Goal: Complete application form: Complete application form

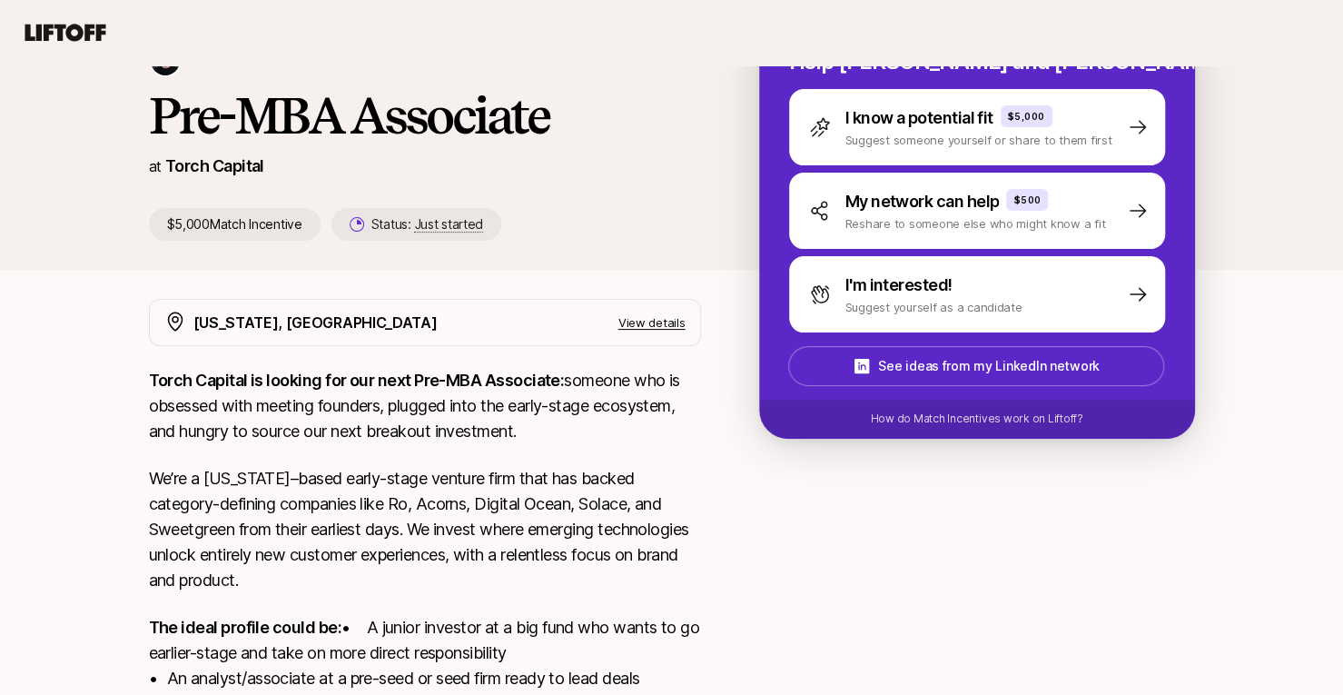
scroll to position [118, 0]
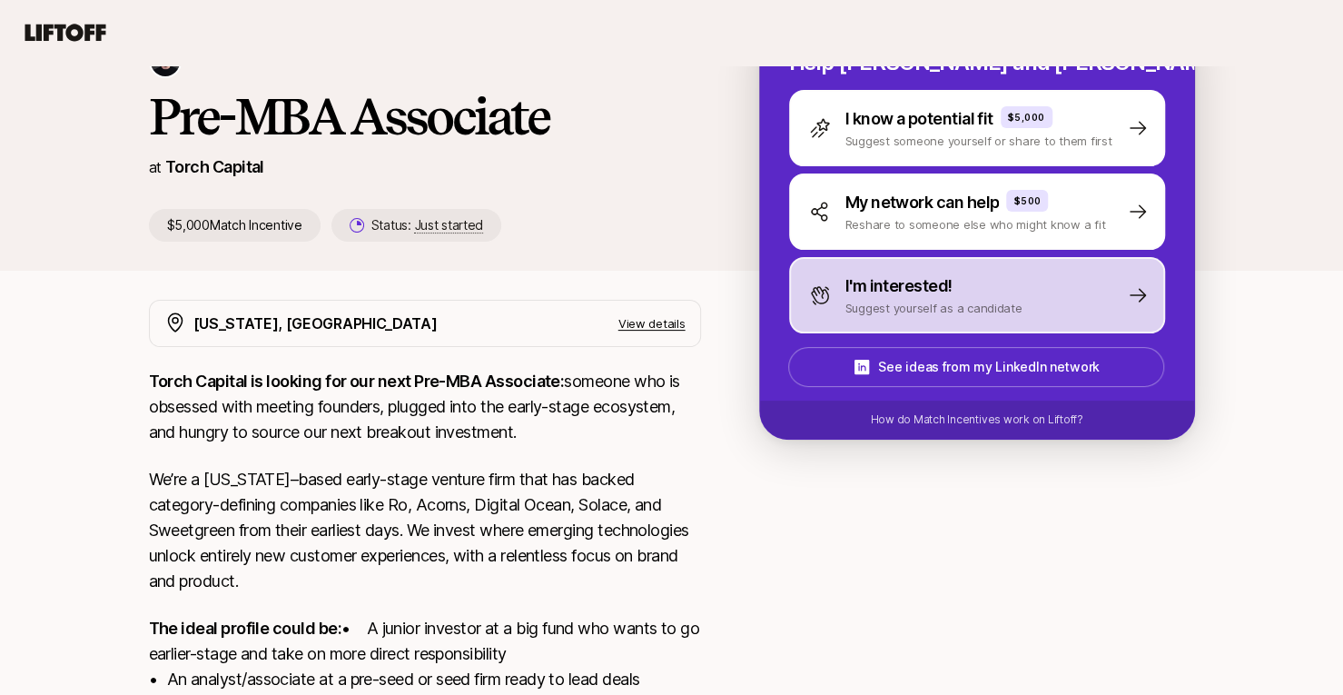
click at [963, 296] on div "I'm interested!" at bounding box center [933, 285] width 177 height 25
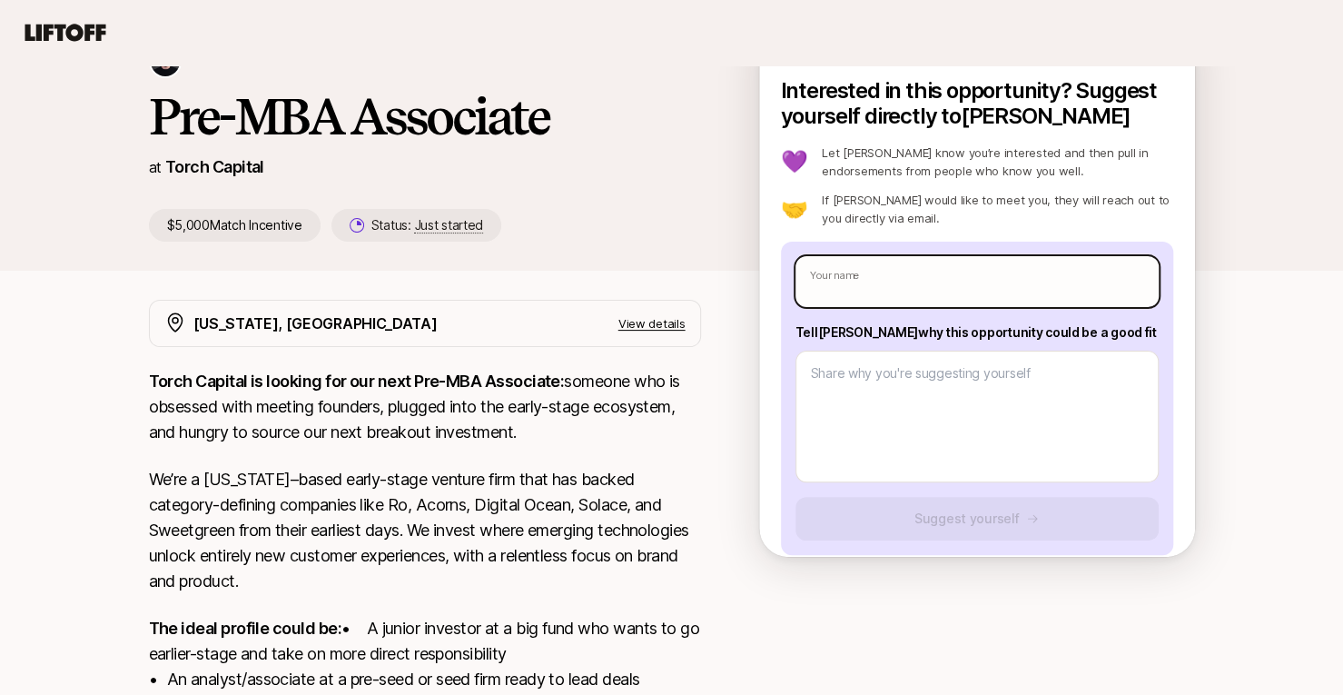
click at [950, 293] on input "text" at bounding box center [976, 281] width 363 height 51
type textarea "x"
type input "O"
type textarea "x"
type input "Ol"
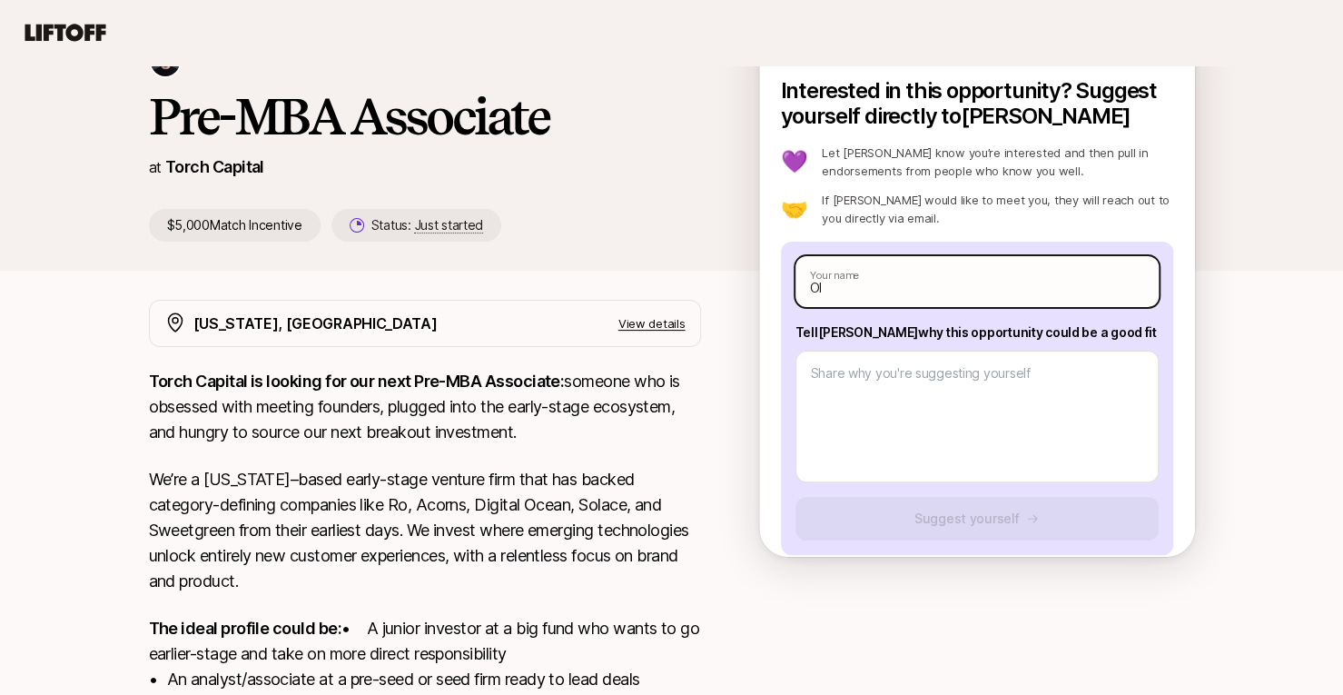
type textarea "x"
type input "Oli"
type textarea "x"
type input "Oliv"
type textarea "x"
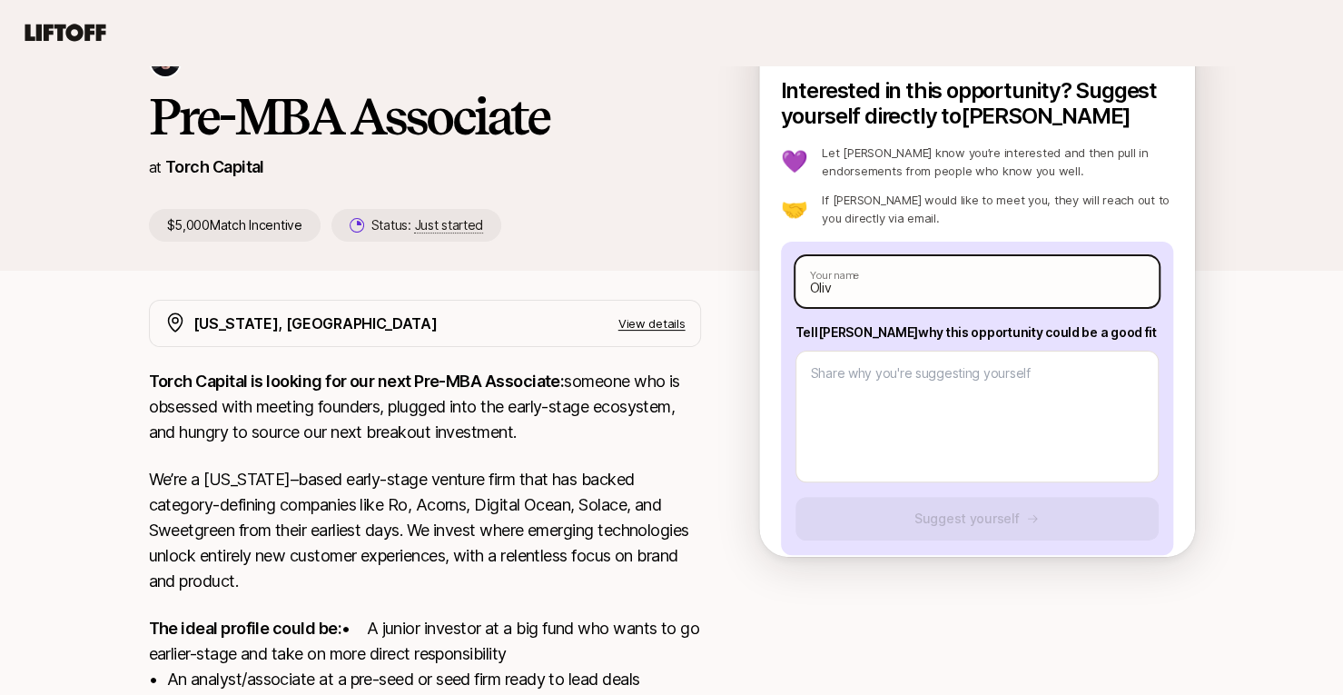
type input "Olivi"
type textarea "x"
type input "[PERSON_NAME]"
type textarea "x"
type input "[PERSON_NAME]"
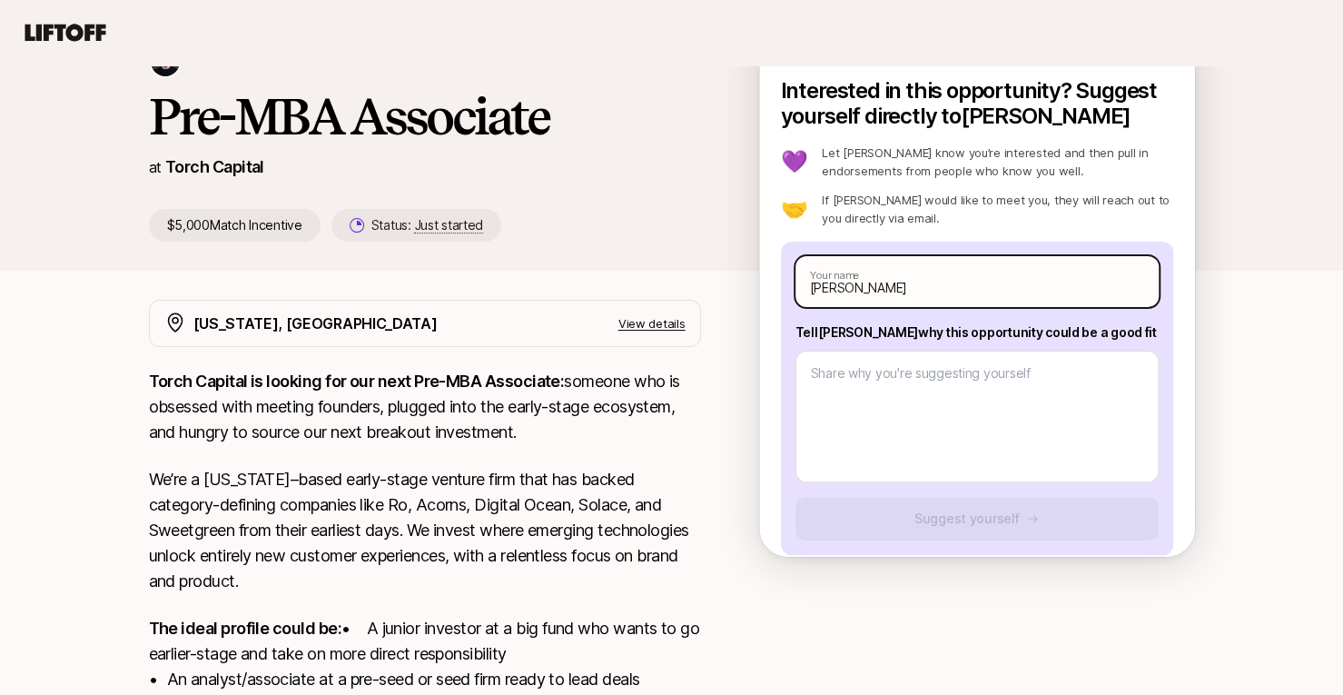
type textarea "x"
type input "[PERSON_NAME]"
type textarea "x"
type input "[PERSON_NAME]"
type textarea "x"
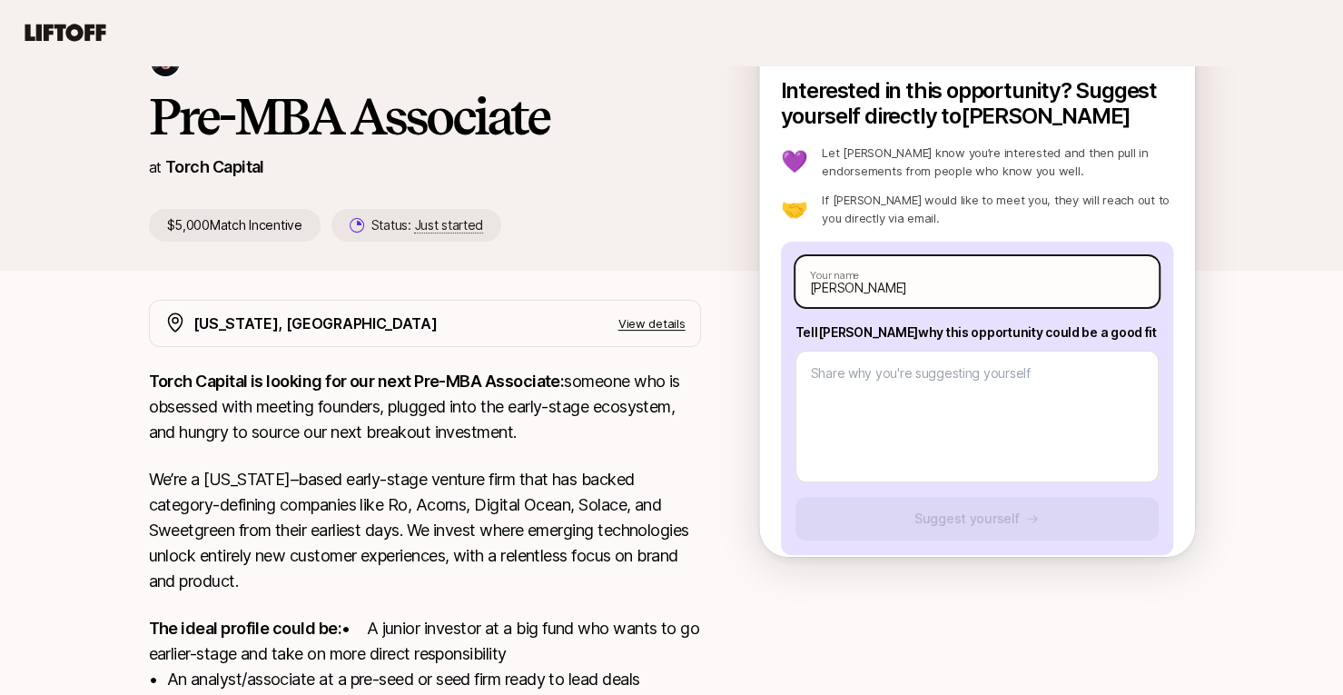
type input "[PERSON_NAME]"
type textarea "x"
type input "[PERSON_NAME]"
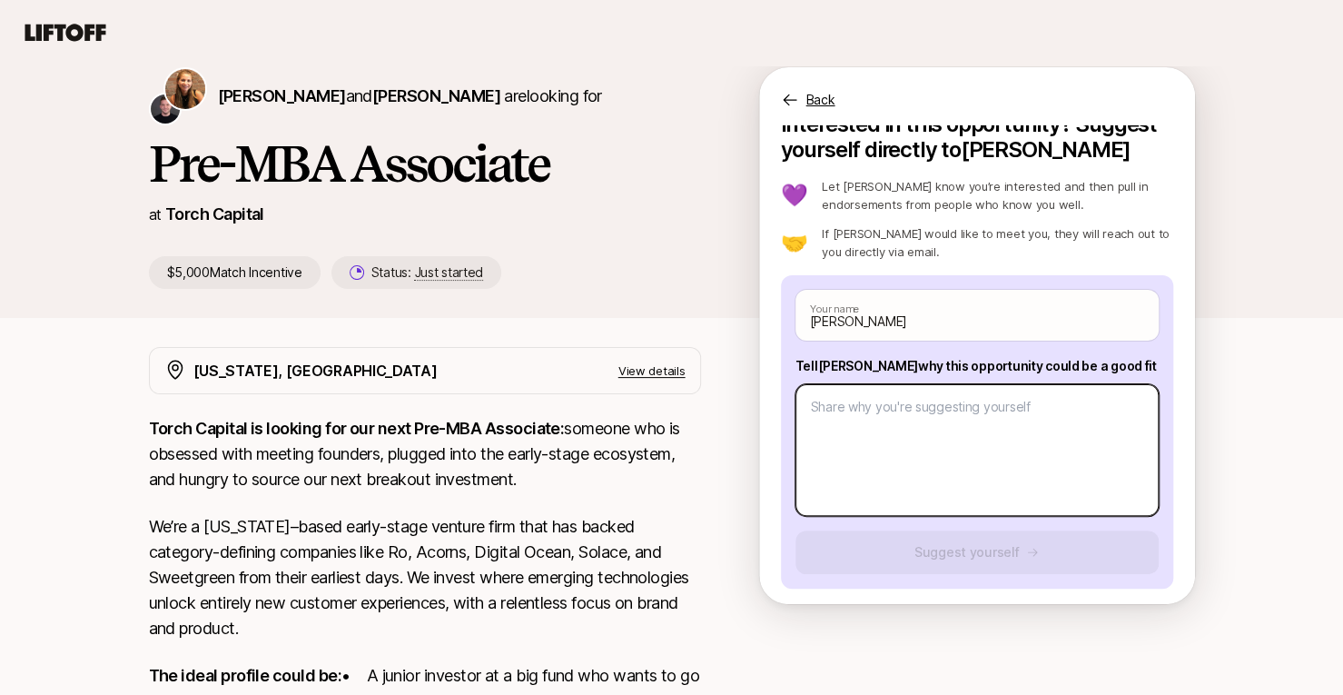
scroll to position [20, 0]
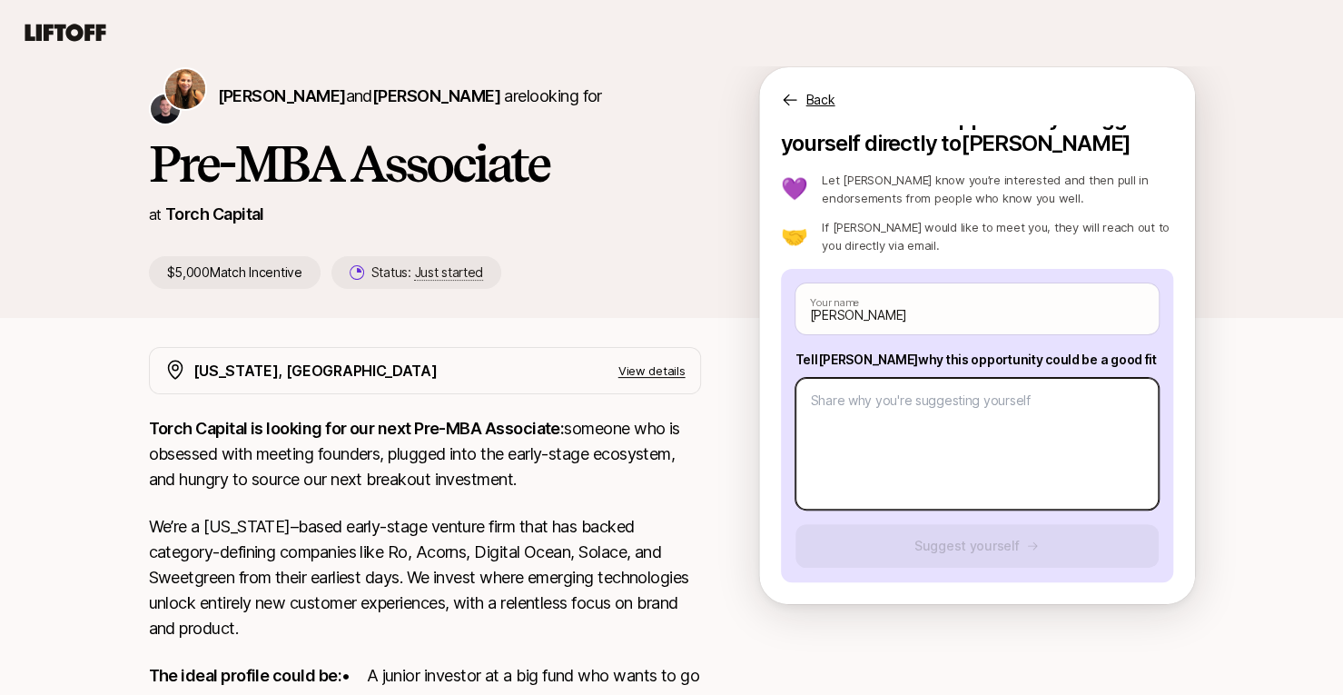
type textarea "x"
type textarea "I"
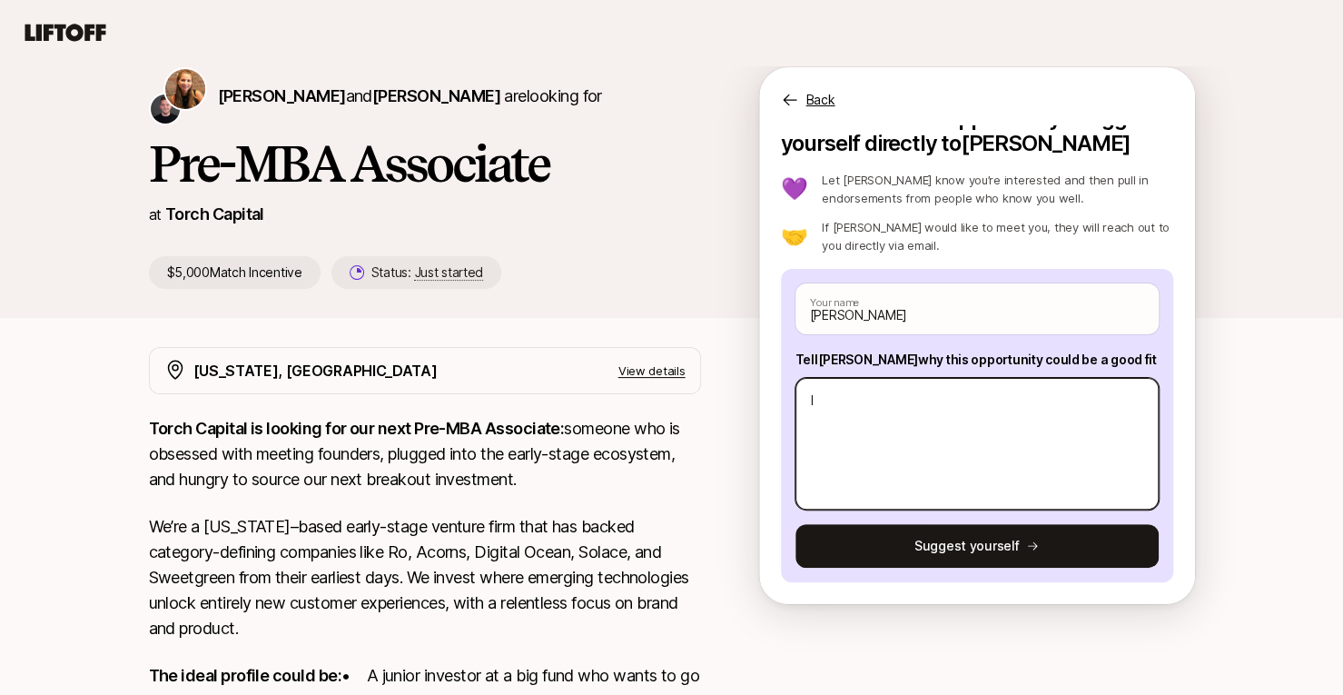
type textarea "x"
type textarea "I'"
type textarea "x"
type textarea "I'm"
type textarea "x"
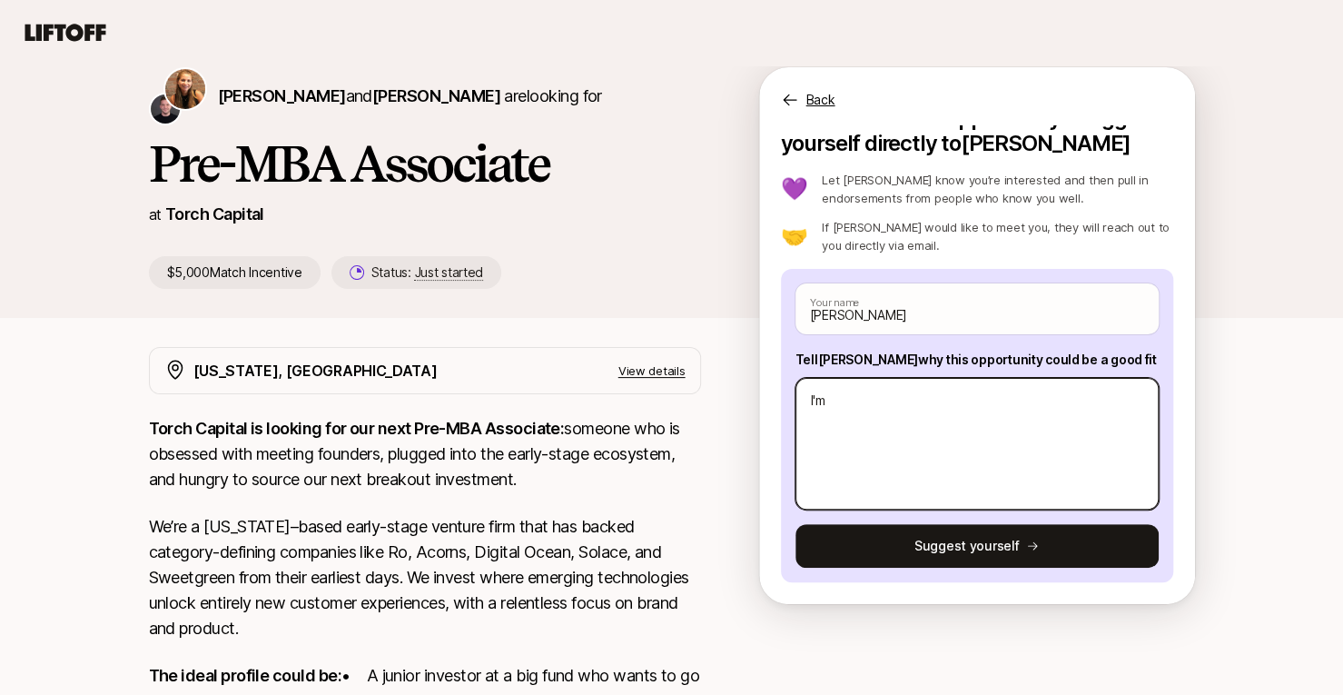
type textarea "I'm"
type textarea "x"
type textarea "I'm s"
type textarea "x"
type textarea "I'm so"
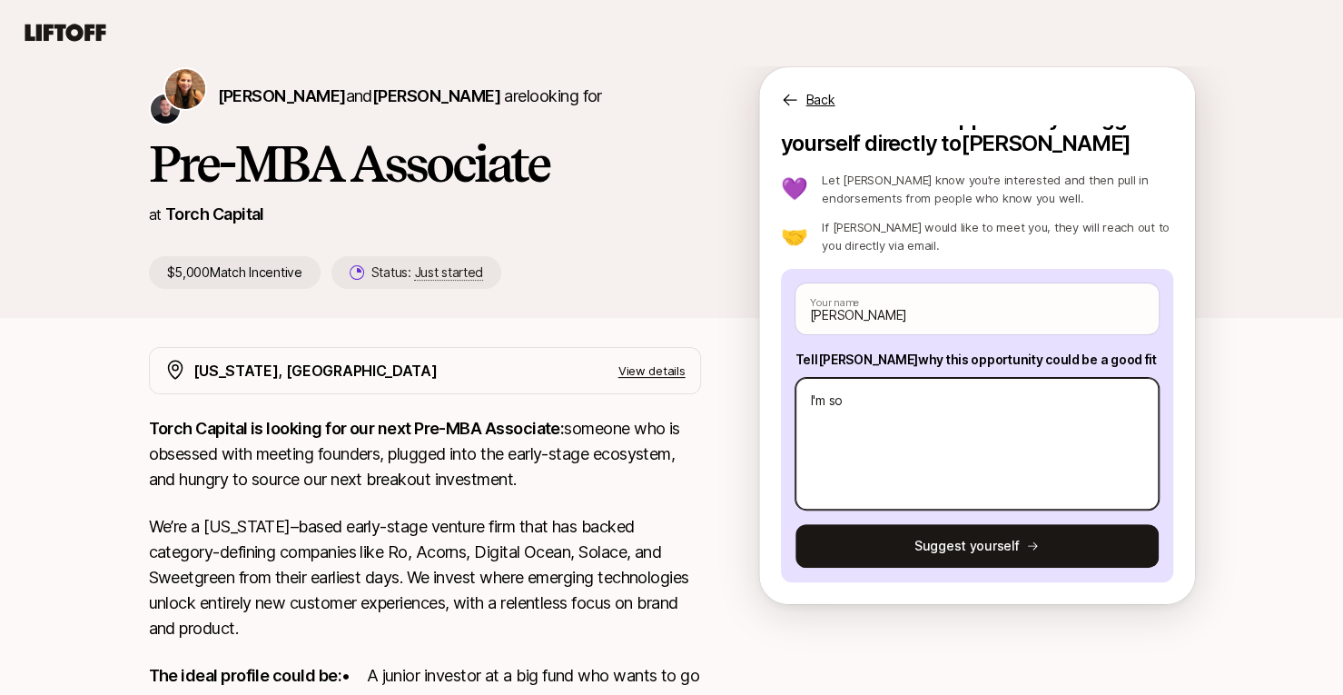
type textarea "x"
type textarea "I'm so e"
type textarea "x"
type textarea "I'm so ec"
type textarea "x"
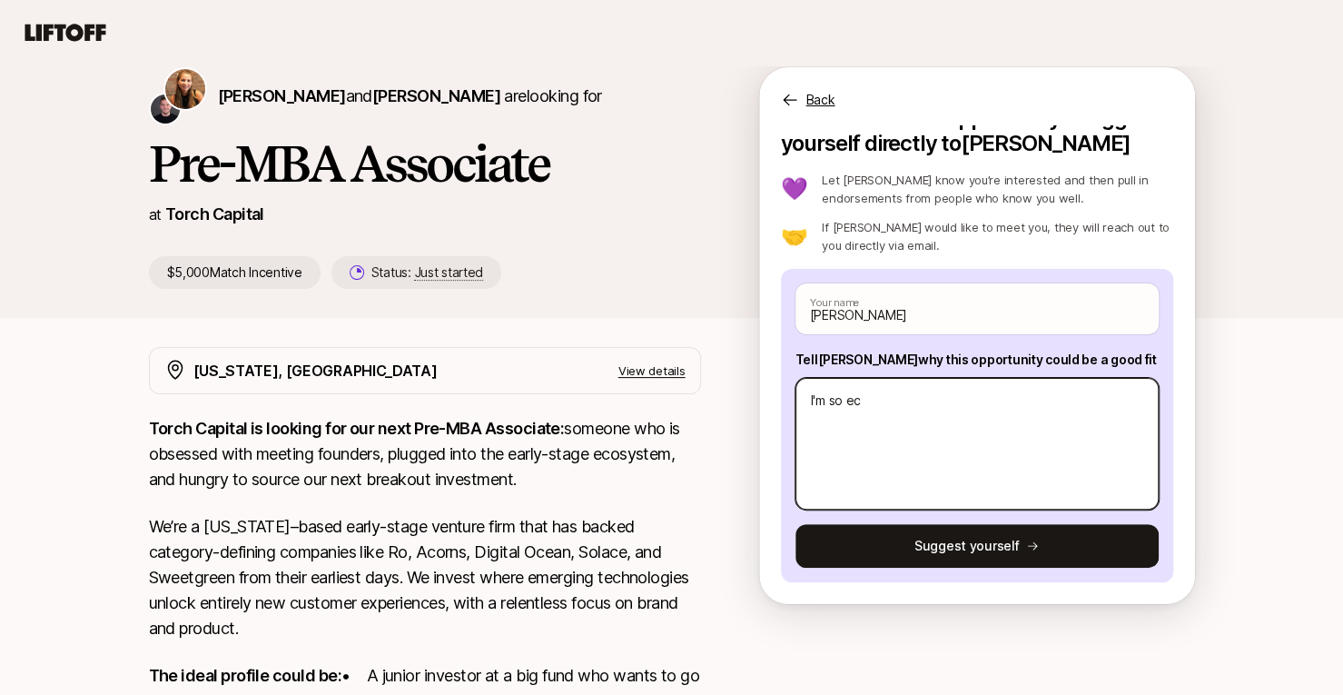
type textarea "I'm so ecx"
type textarea "x"
type textarea "I'm so ec"
type textarea "x"
type textarea "I'm so ex"
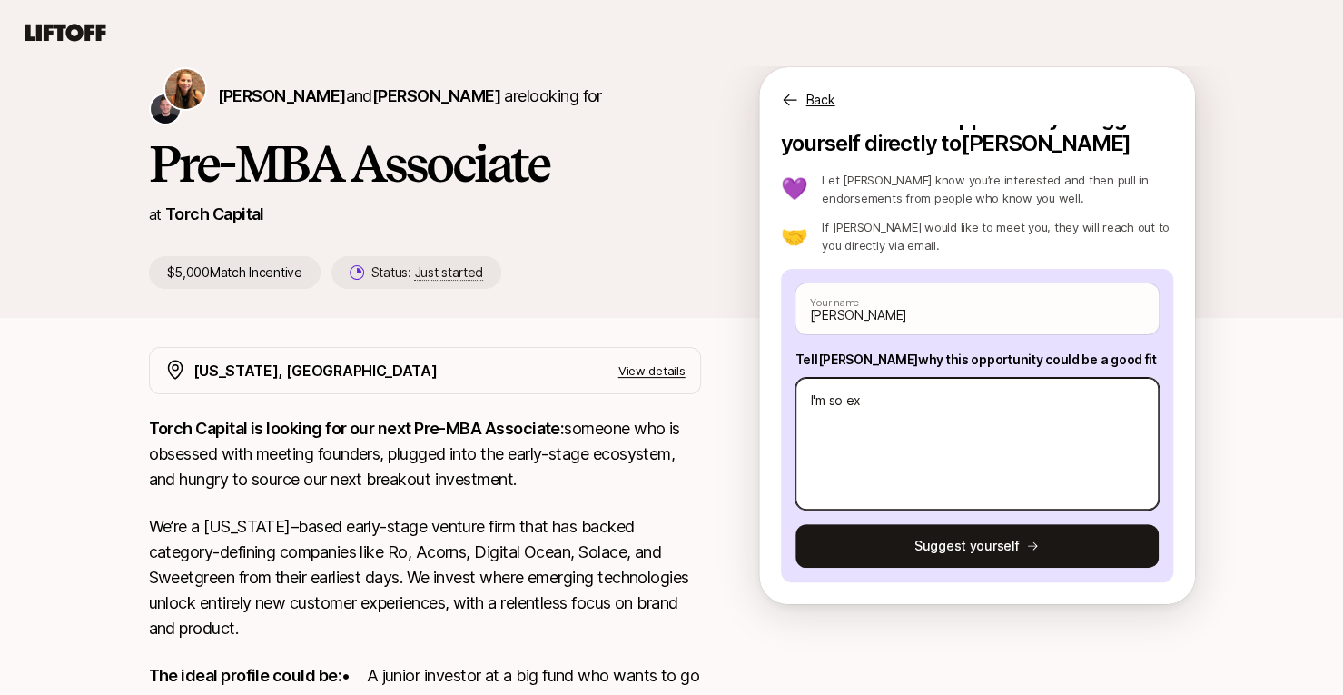
type textarea "x"
type textarea "I'm so exc"
type textarea "x"
type textarea "I'm so exci"
type textarea "x"
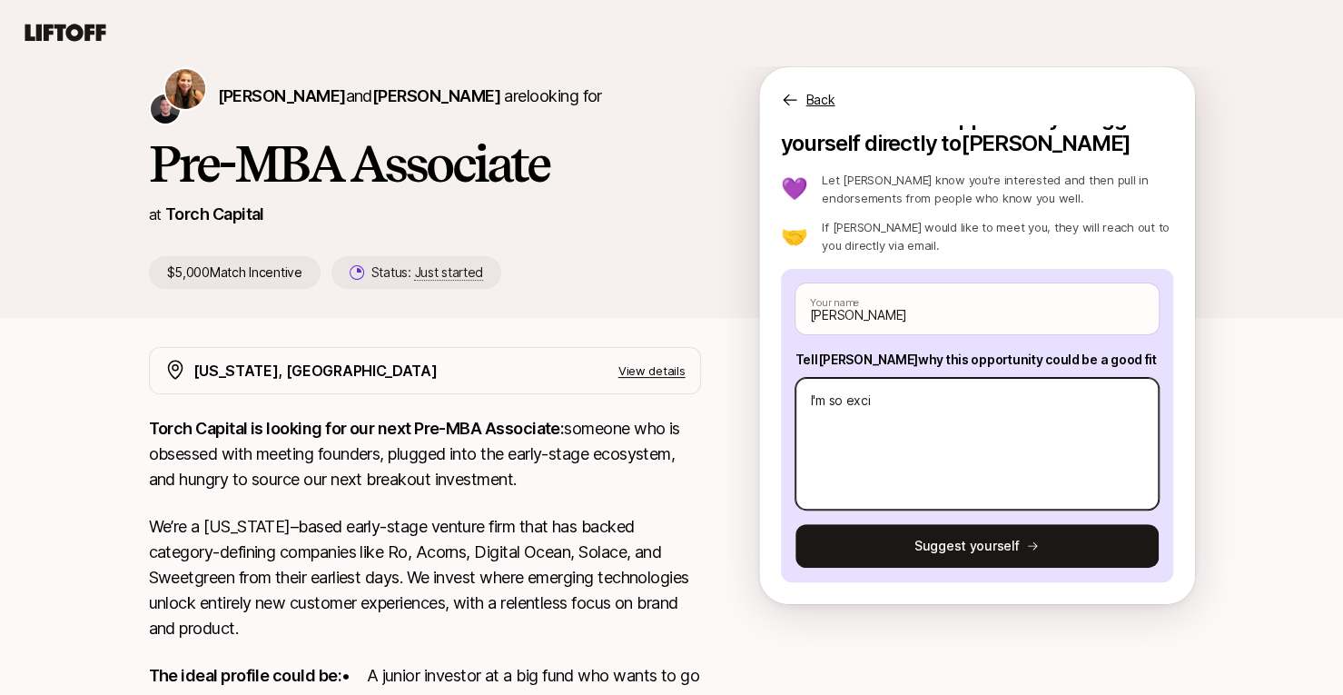
type textarea "I'm so excit"
type textarea "x"
type textarea "I'm so excite"
type textarea "x"
type textarea "I'm so excited"
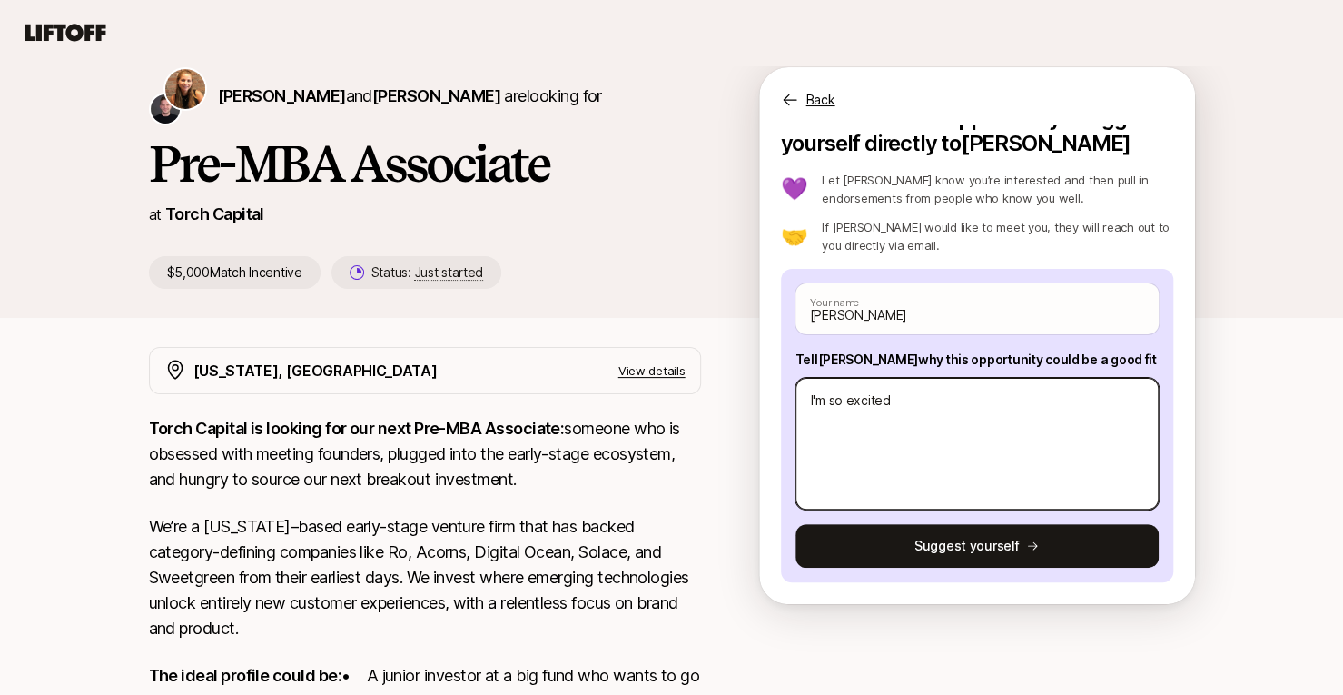
type textarea "x"
type textarea "I'm so excited"
type textarea "x"
type textarea "I'm so excited t"
type textarea "x"
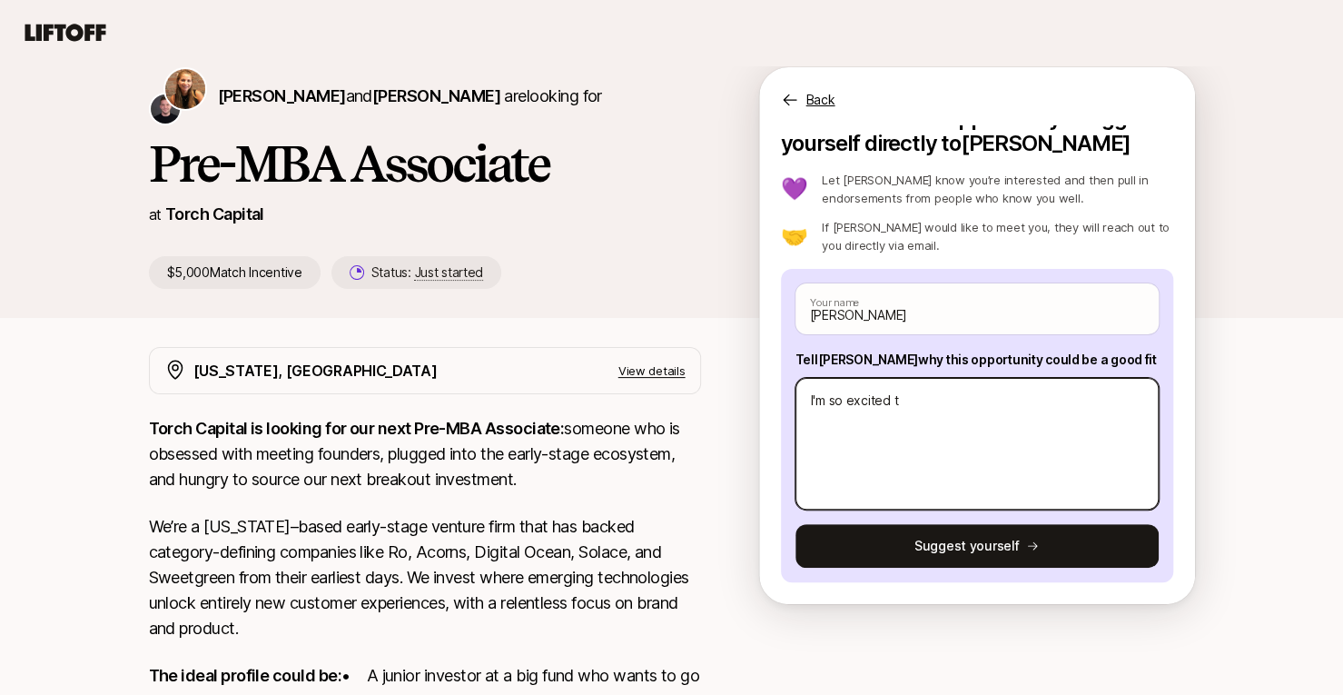
type textarea "I'm so excited to"
type textarea "x"
type textarea "I'm so excited to"
type textarea "x"
type textarea "I'm so excited to b"
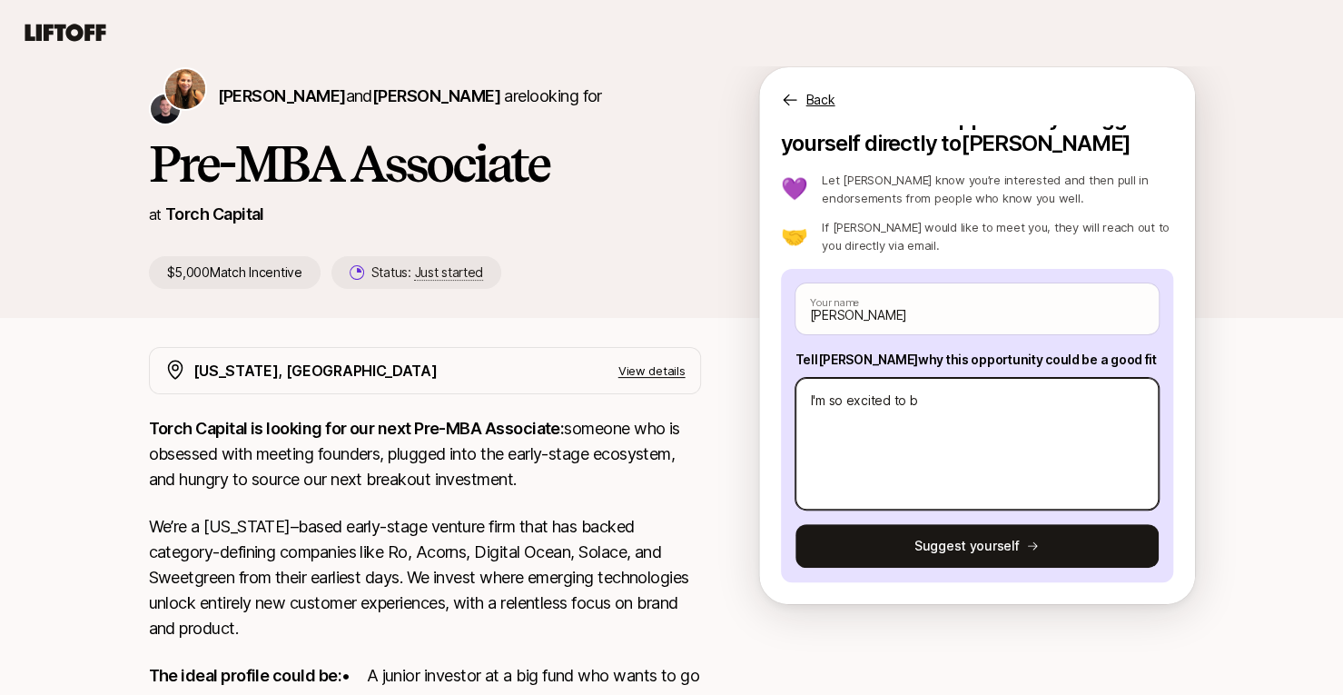
type textarea "x"
type textarea "I'm so excited to be"
type textarea "x"
type textarea "I'm so excited to be"
type textarea "x"
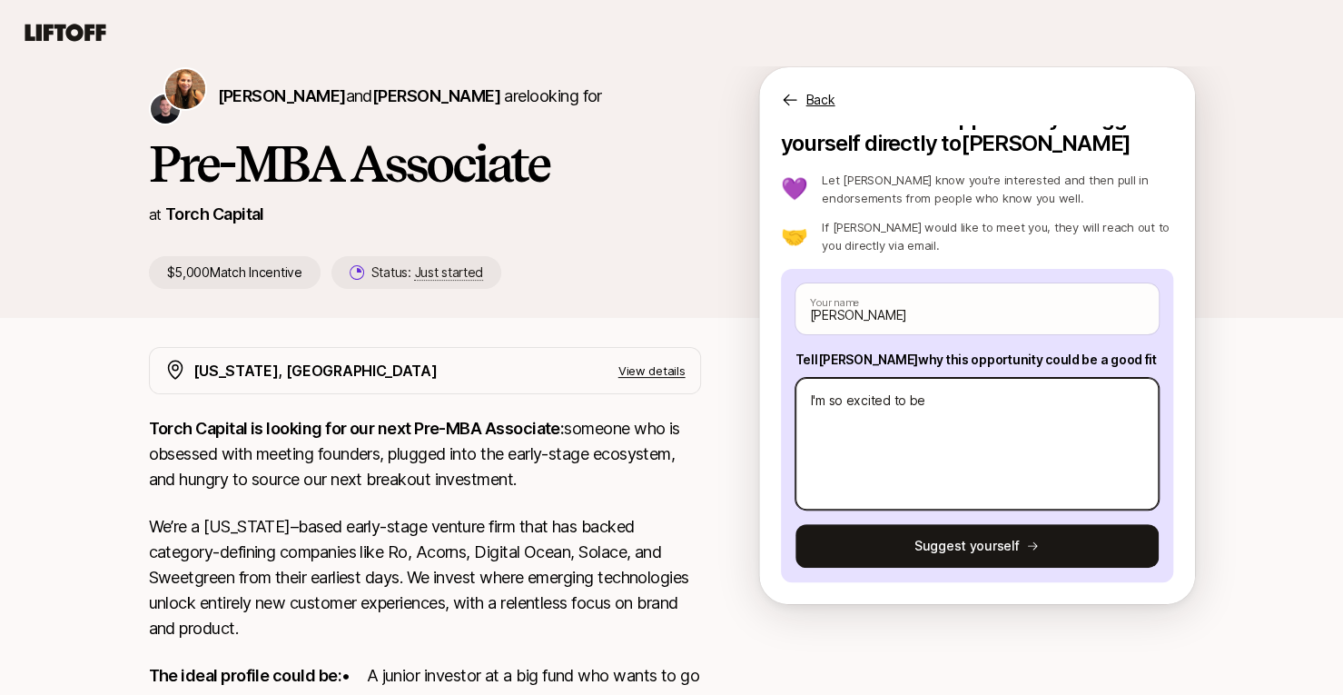
type textarea "I'm so excited to be a"
type textarea "x"
type textarea "I'm so excited to be ap"
type textarea "x"
type textarea "I'm so excited to be app"
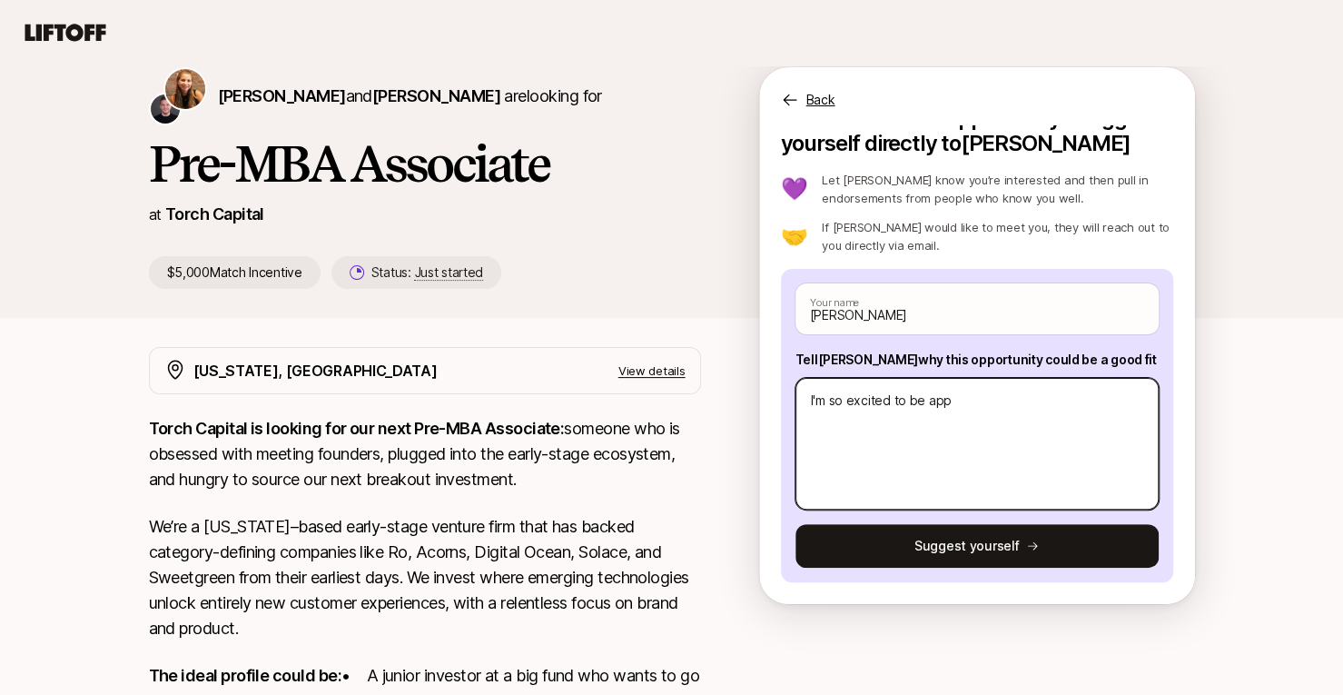
type textarea "x"
type textarea "I'm so excited to be appl"
type textarea "x"
type textarea "I'm so excited to be apply"
type textarea "x"
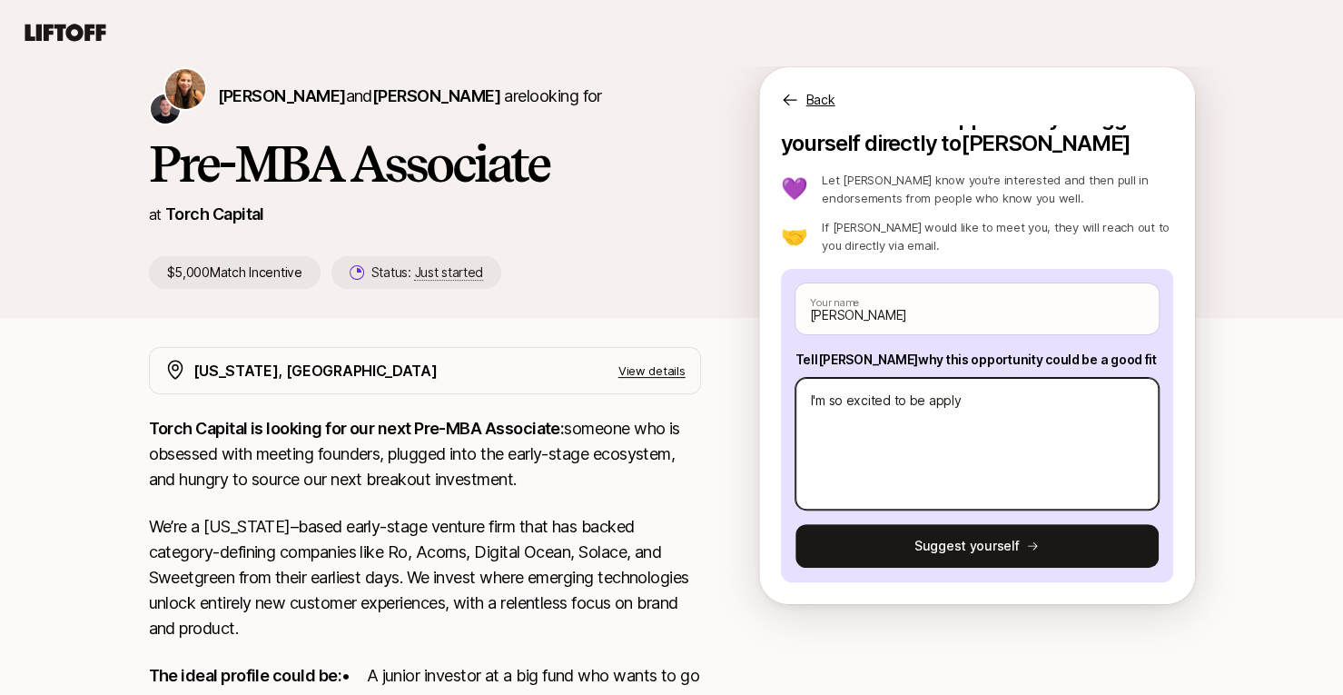
type textarea "I'm so excited to be applyi"
type textarea "x"
type textarea "I'm so excited to be applyin"
type textarea "x"
type textarea "I'm so excited to be applying"
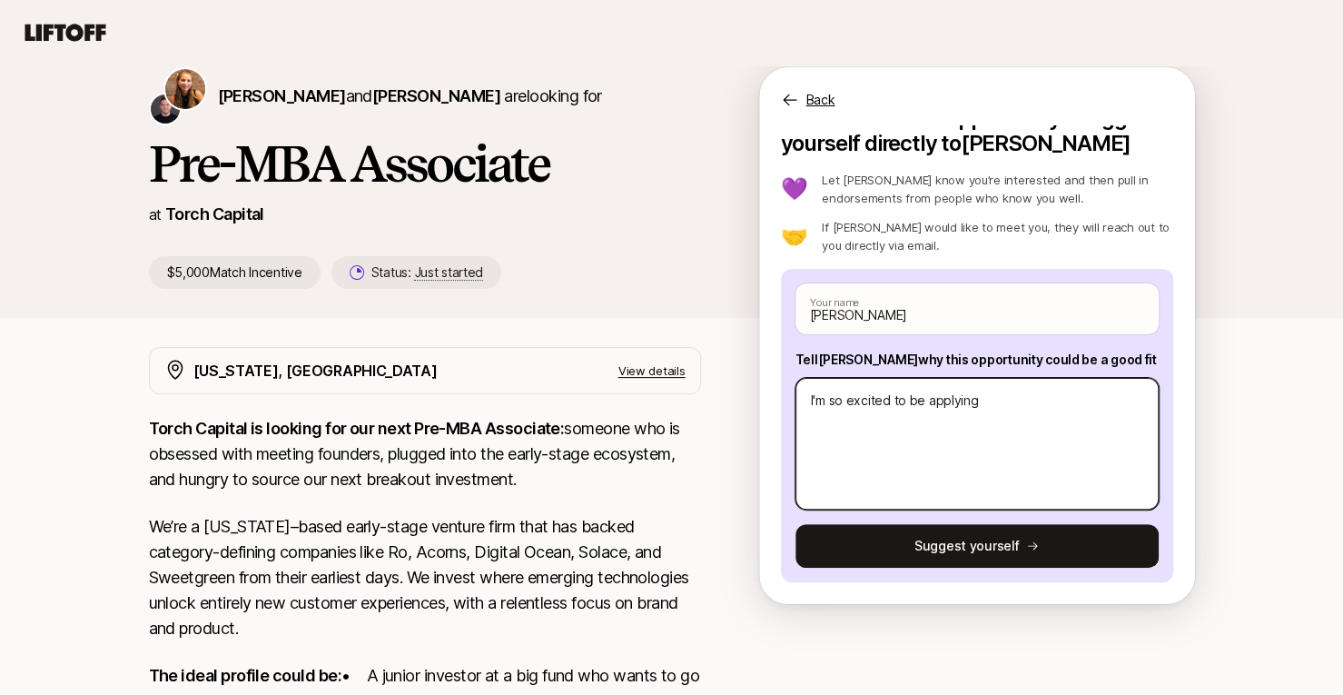
type textarea "x"
type textarea "I'm so excited to be applying o"
type textarea "x"
type textarea "I'm so excited to be applying ot"
type textarea "x"
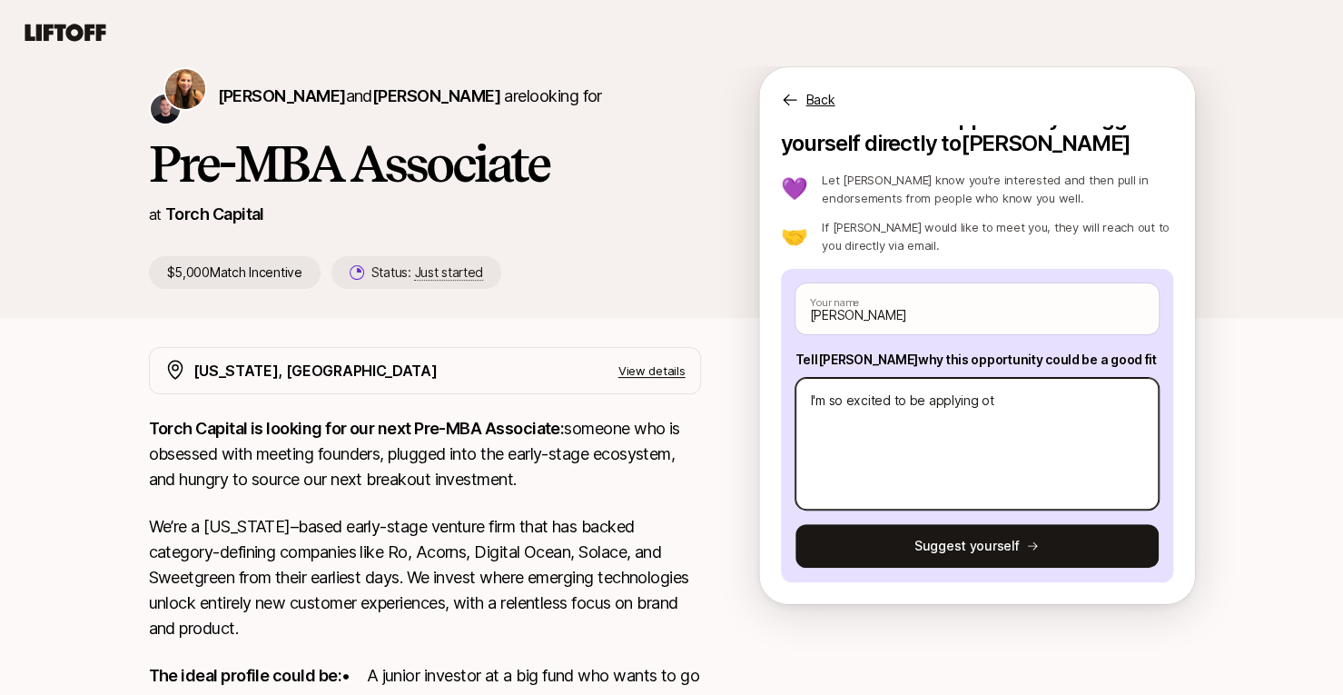
type textarea "I'm so excited to be applying ot"
type textarea "x"
type textarea "I'm so excited to be applying ot th"
type textarea "x"
type textarea "I'm so excited to be applying ot thi"
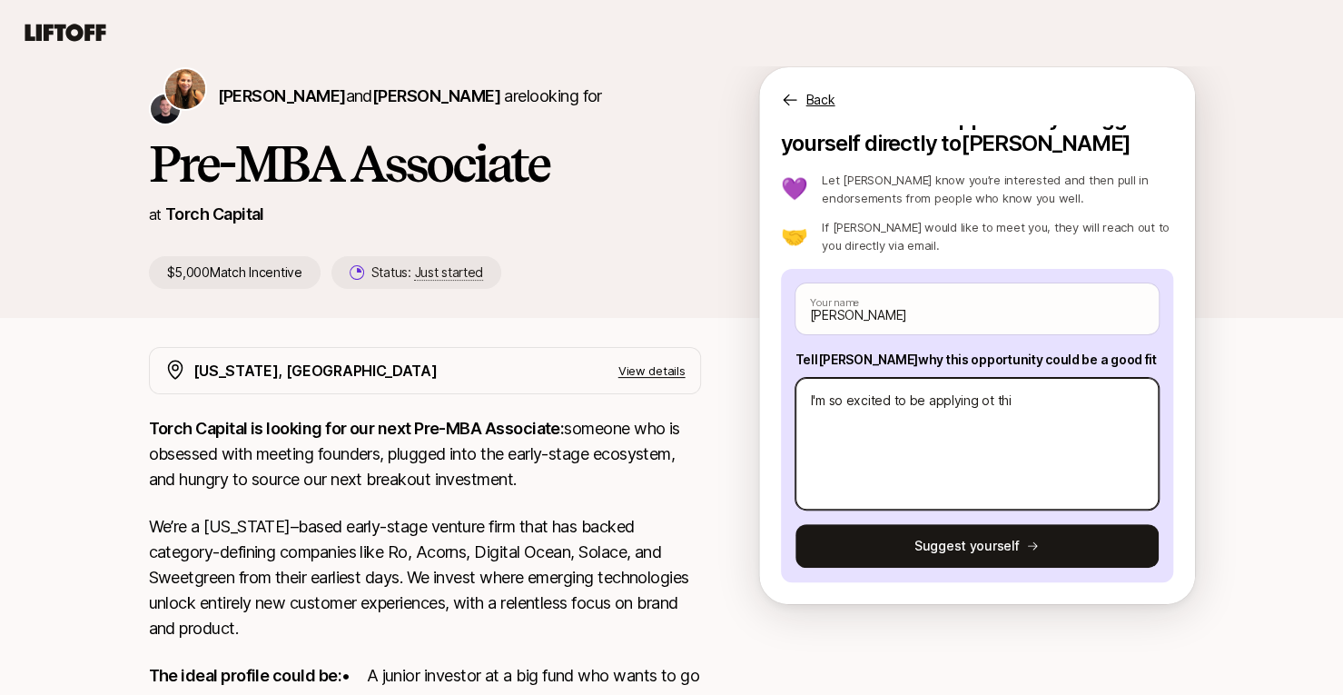
type textarea "x"
type textarea "I'm so excited to be applying ot th"
type textarea "x"
type textarea "I'm so excited to be applying ot t"
type textarea "x"
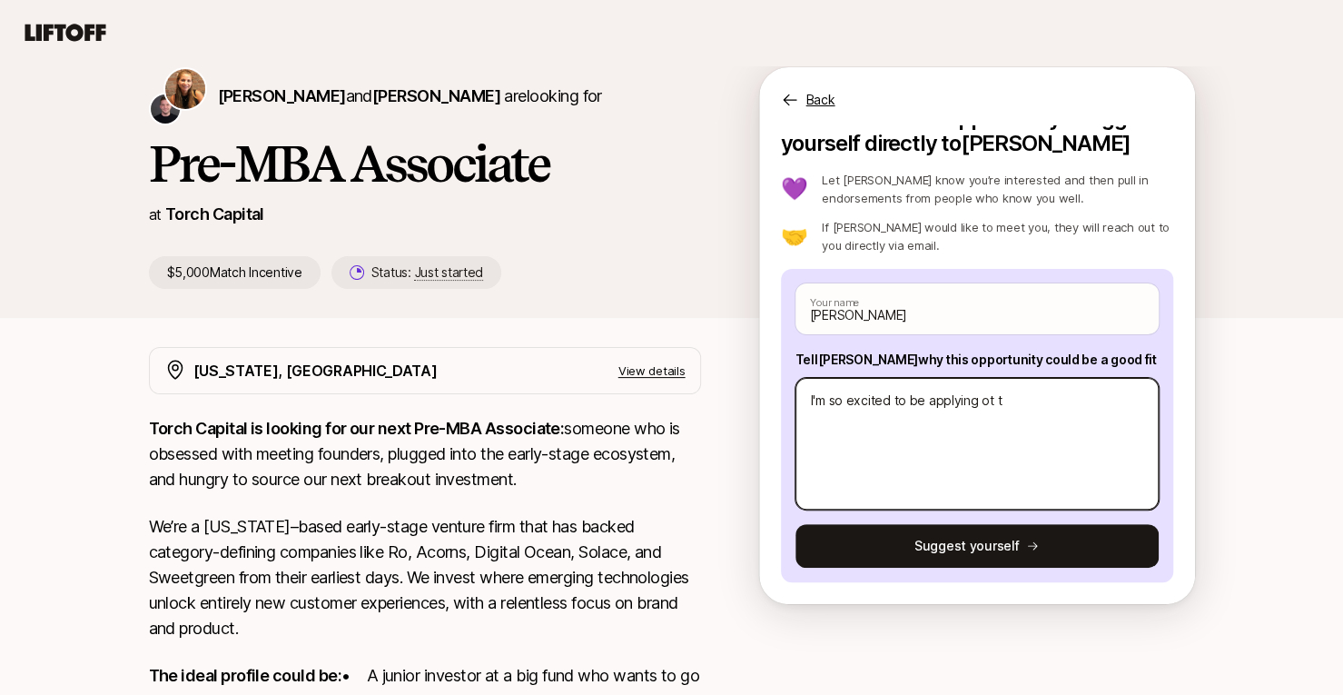
type textarea "I'm so excited to be applying ot"
type textarea "x"
type textarea "I'm so excited to be applying ot"
type textarea "x"
type textarea "I'm so excited to be applying o"
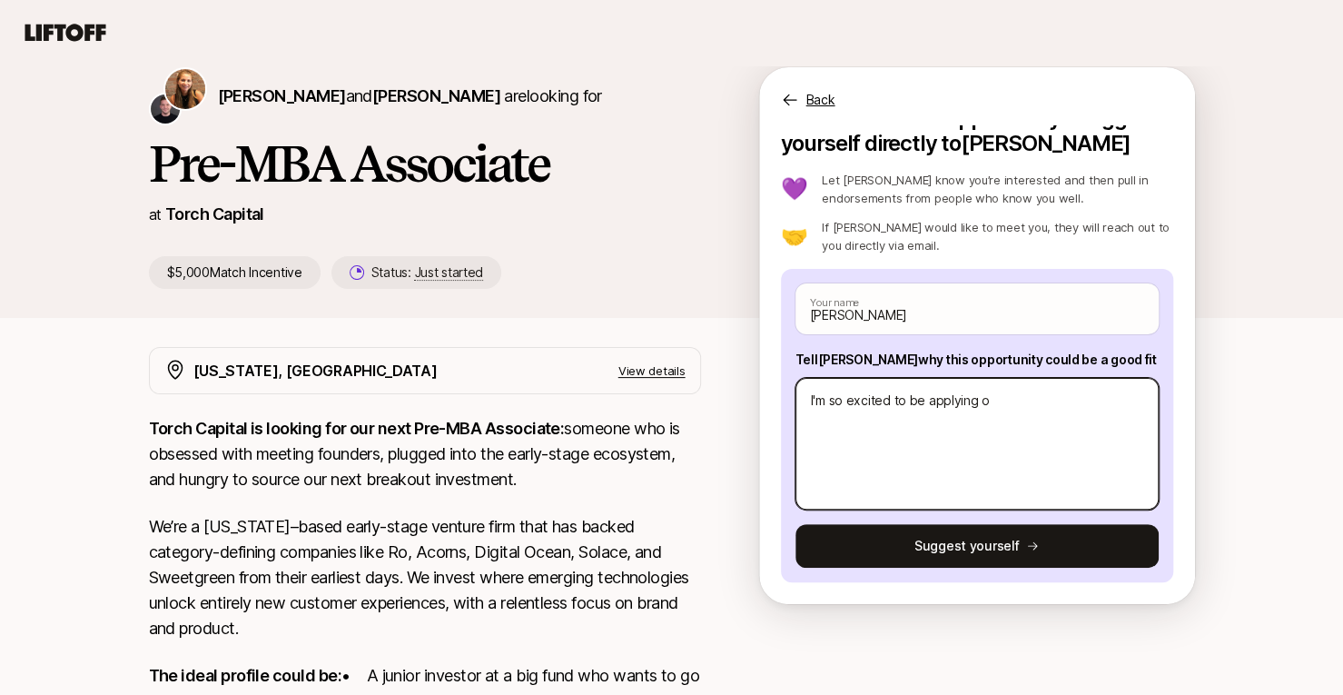
type textarea "x"
type textarea "I'm so excited to be applying"
type textarea "x"
type textarea "I'm so excited to be applying to"
type textarea "x"
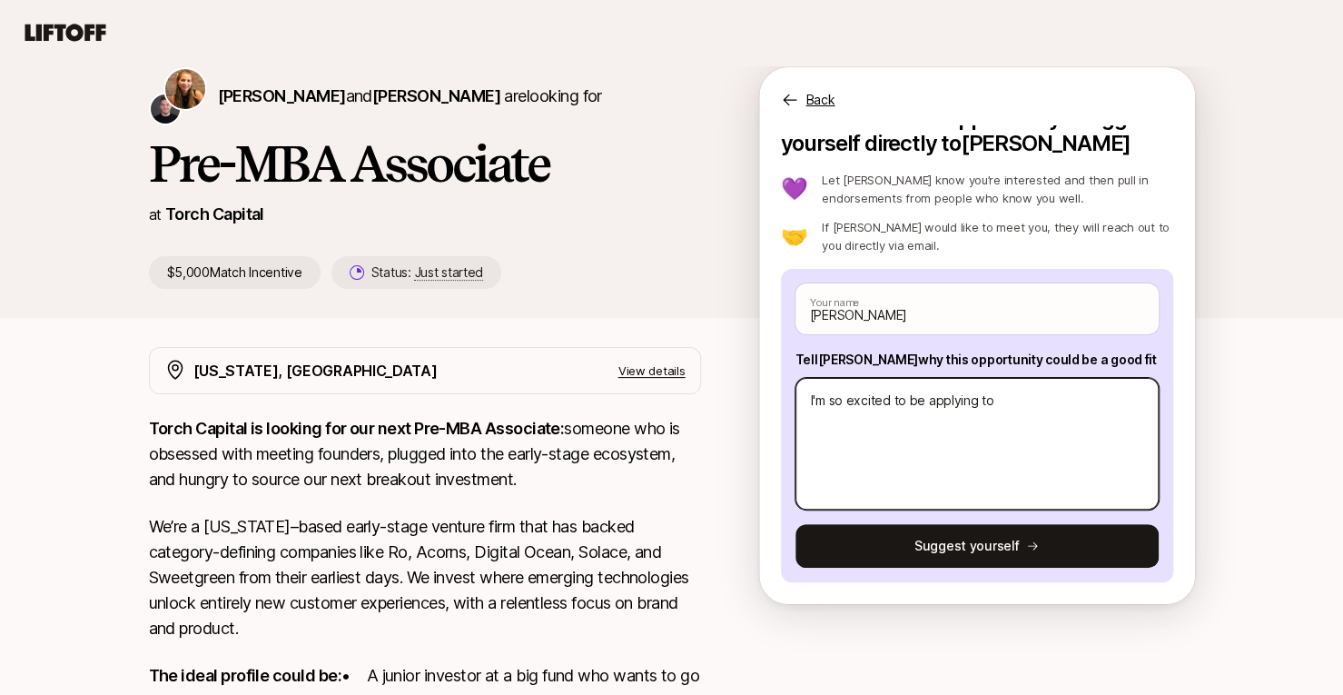
type textarea "I'm so excited to be applying to"
type textarea "x"
type textarea "I'm so excited to be applying to t"
type textarea "x"
type textarea "I'm so excited to be applying to th"
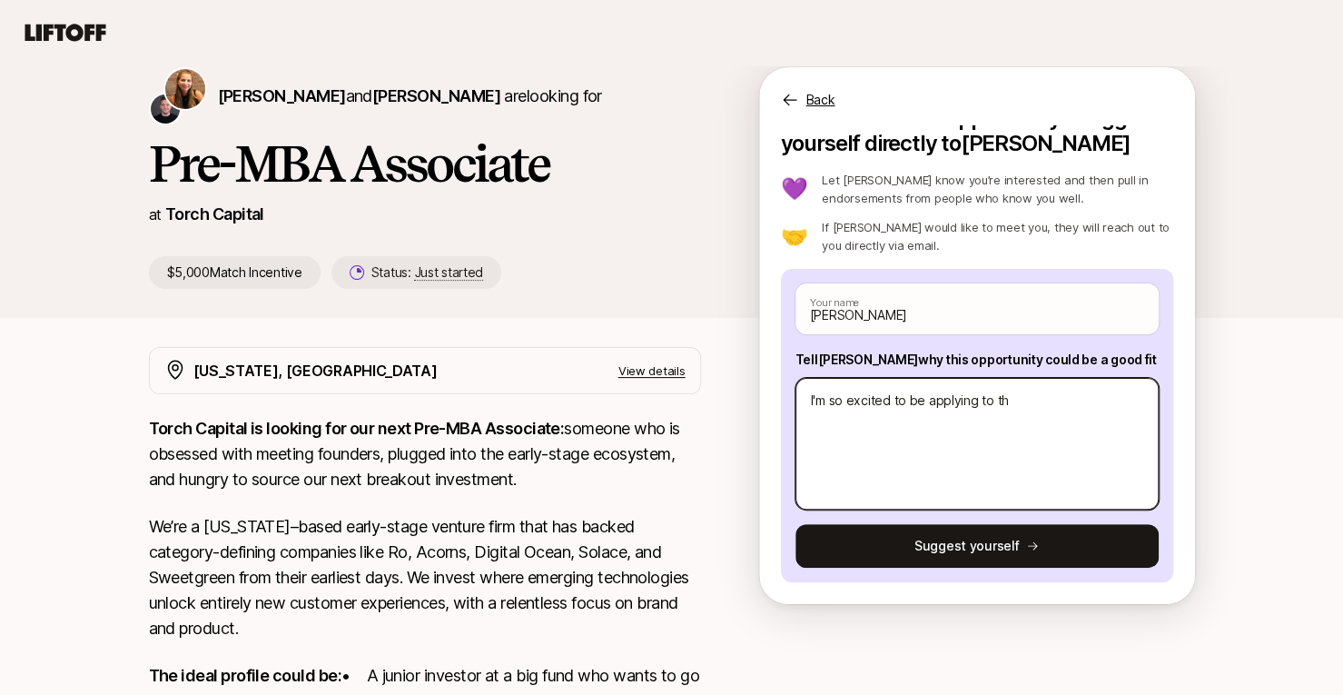
type textarea "x"
type textarea "I'm so excited to be applying to thi"
type textarea "x"
type textarea "I'm so excited to be applying to this"
type textarea "x"
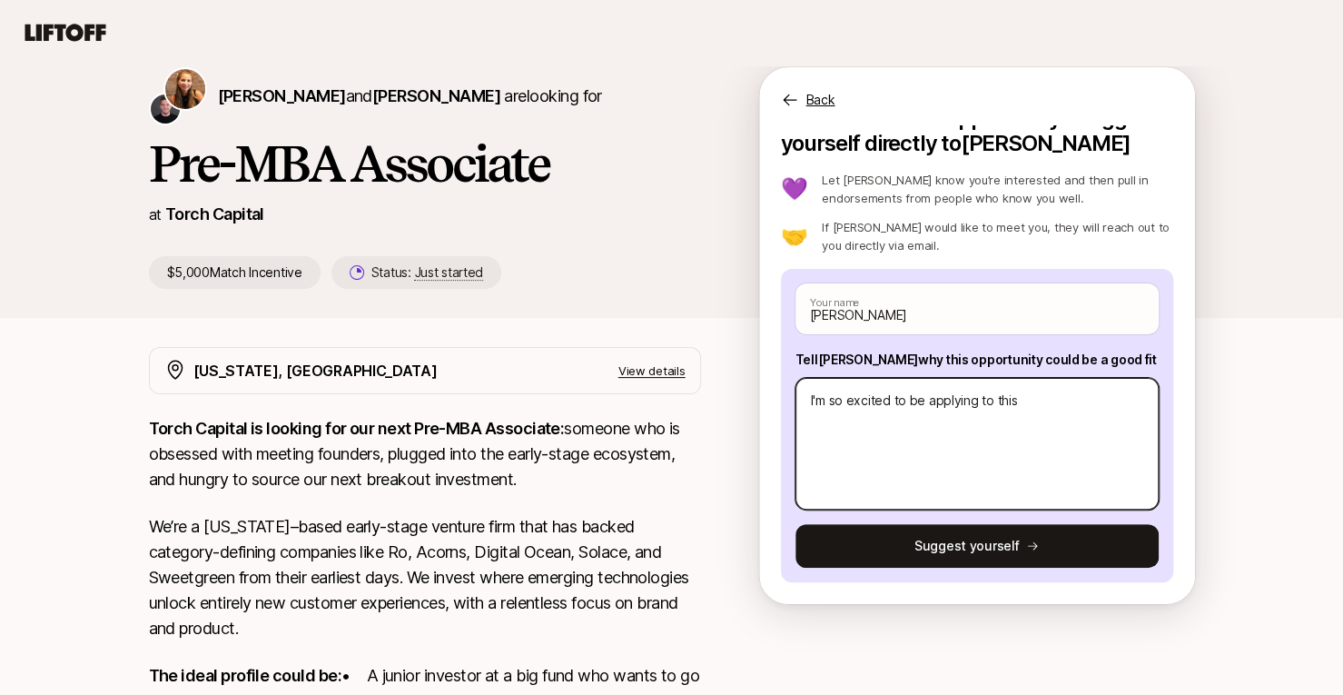
type textarea "I'm so excited to be applying to this"
type textarea "x"
type textarea "I'm so excited to be applying to this o"
type textarea "x"
type textarea "I'm so excited to be applying to this op"
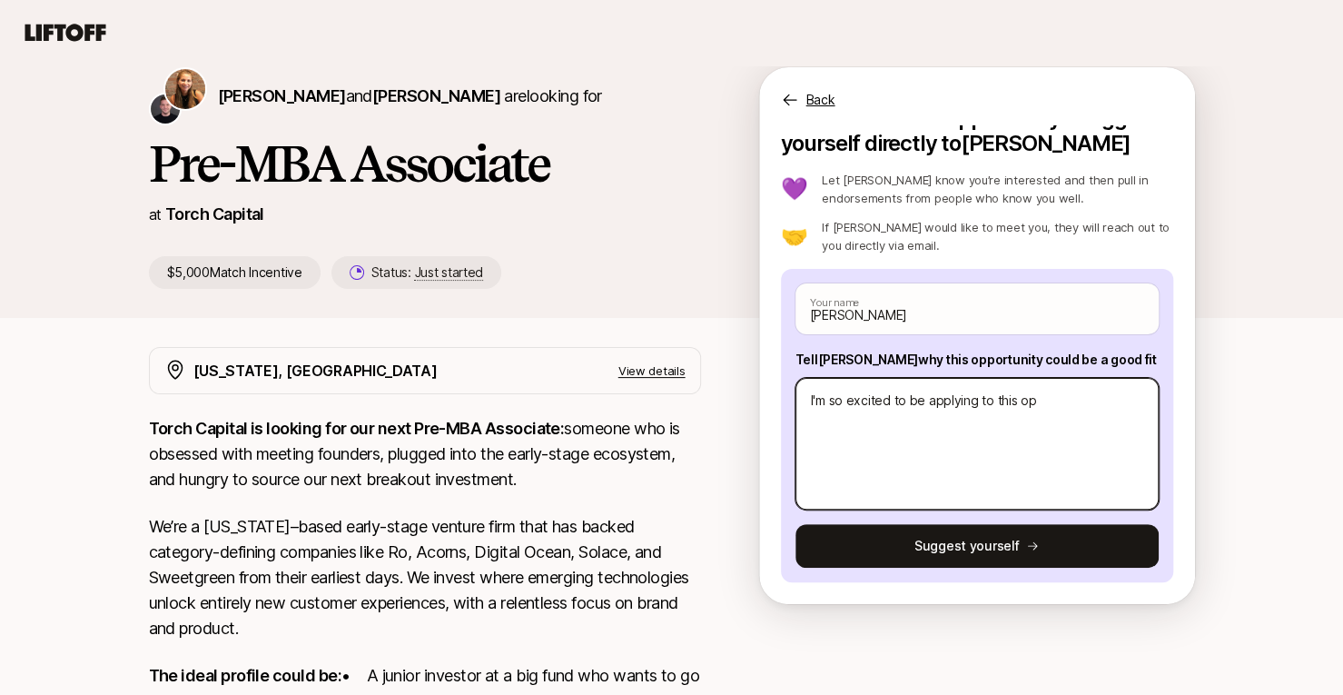
type textarea "x"
type textarea "I'm so excited to be applying to this opp"
type textarea "x"
type textarea "I'm so excited to be applying to this oppo"
type textarea "x"
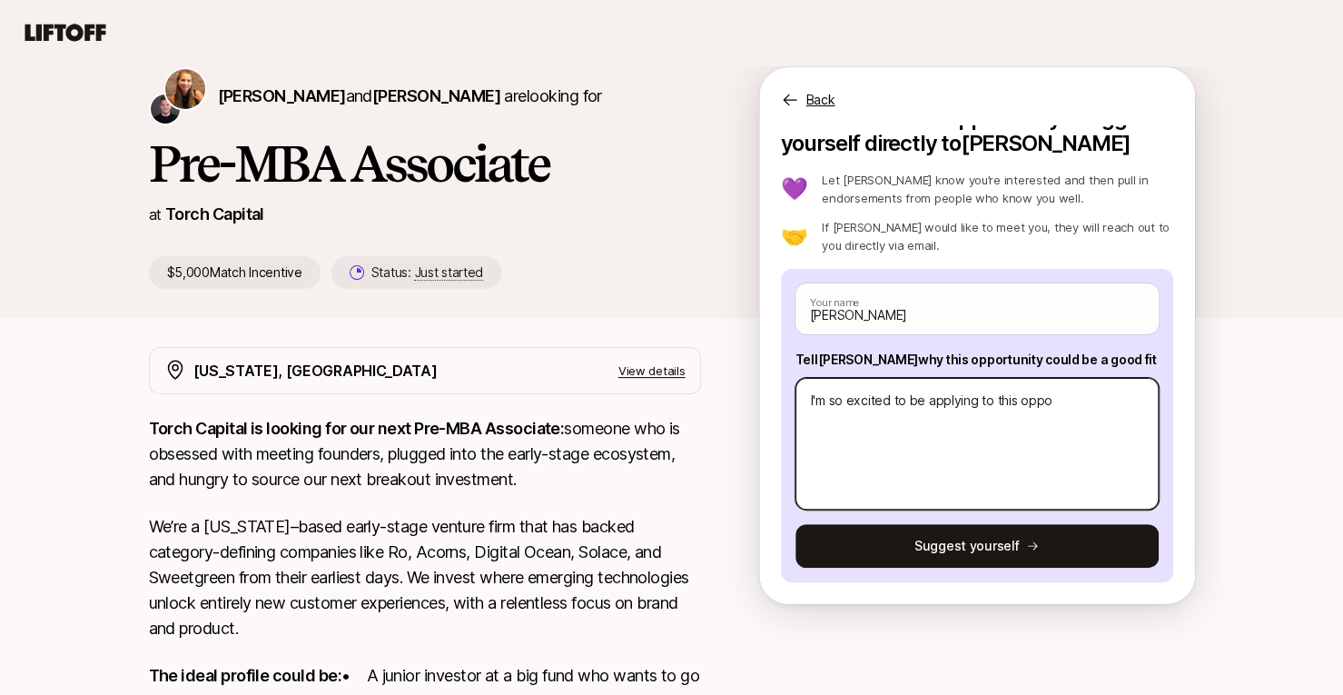
type textarea "I'm so excited to be applying to this oppor"
type textarea "x"
type textarea "I'm so excited to be applying to this opport"
type textarea "x"
type textarea "I'm so excited to be applying to this opportu"
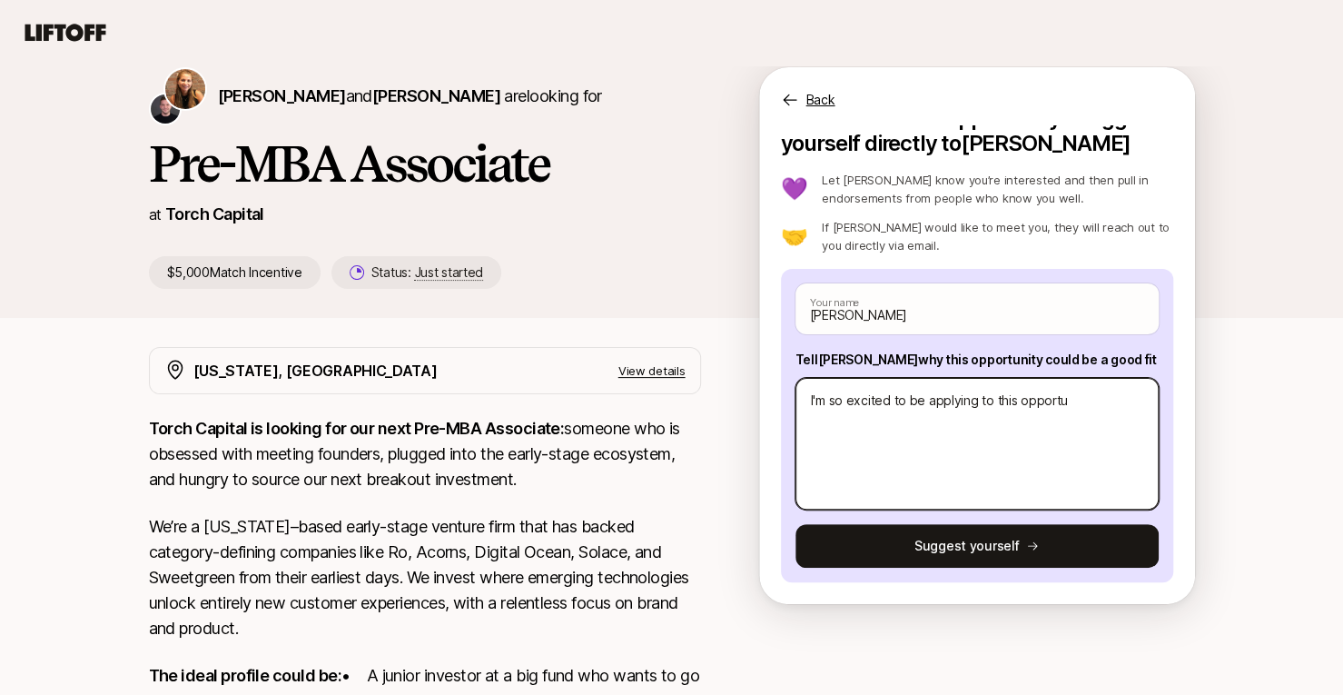
type textarea "x"
type textarea "I'm so excited to be applying to this opportun"
type textarea "x"
type textarea "I'm so excited to be applying to this opportunit"
type textarea "x"
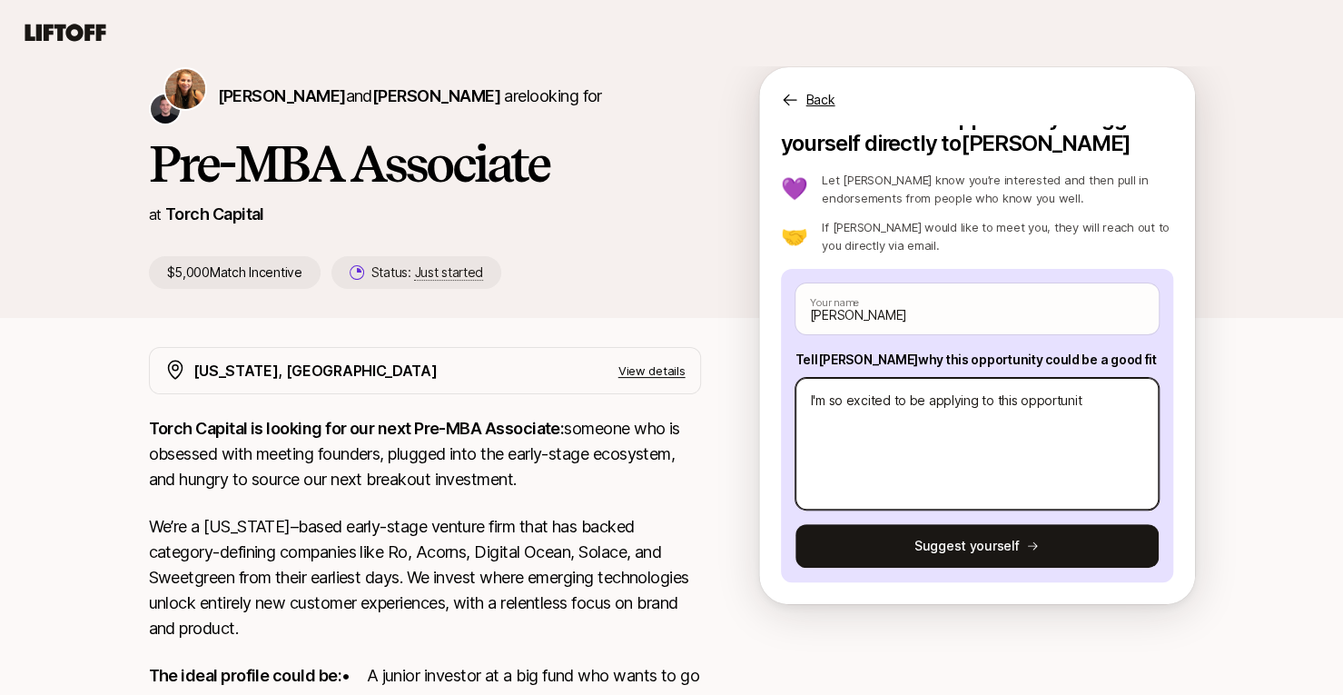
type textarea "I'm so excited to be applying to this opportunity"
type textarea "x"
type textarea "I'm so excited to be applying to this opportunity"
type textarea "x"
type textarea "I'm so excited to be applying to this opportunity b"
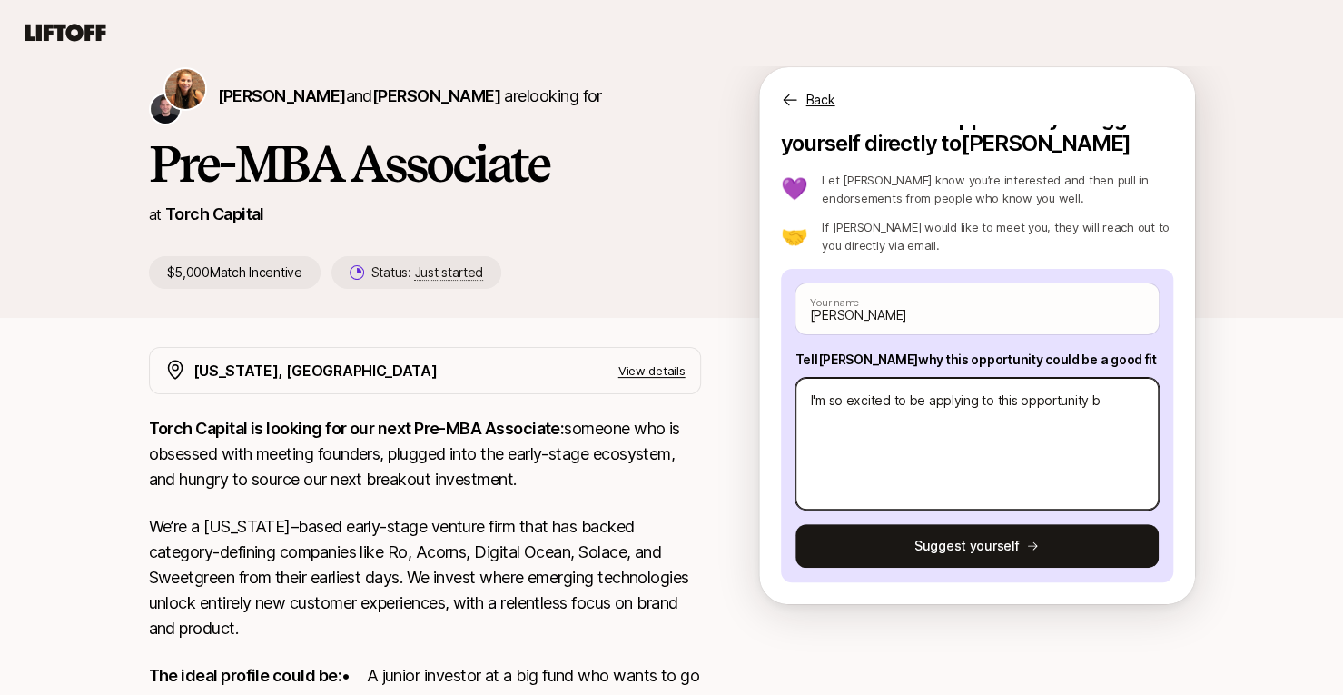
type textarea "x"
type textarea "I'm so excited to be applying to this opportunity be"
type textarea "x"
type textarea "I'm so excited to be applying to this opportunity bec"
type textarea "x"
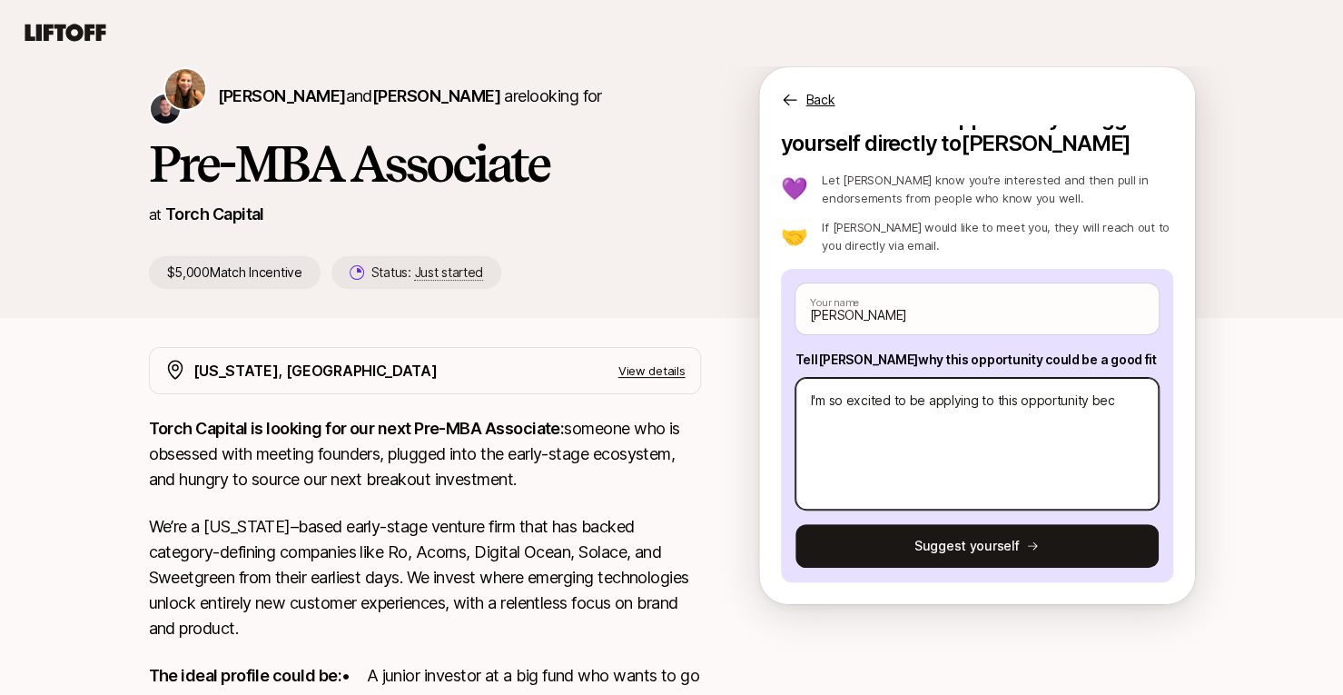
type textarea "I'm so excited to be applying to this opportunity becu"
type textarea "x"
type textarea "I'm so excited to be applying to this opportunity becua"
type textarea "x"
type textarea "I'm so excited to be applying to this opportunity becuae"
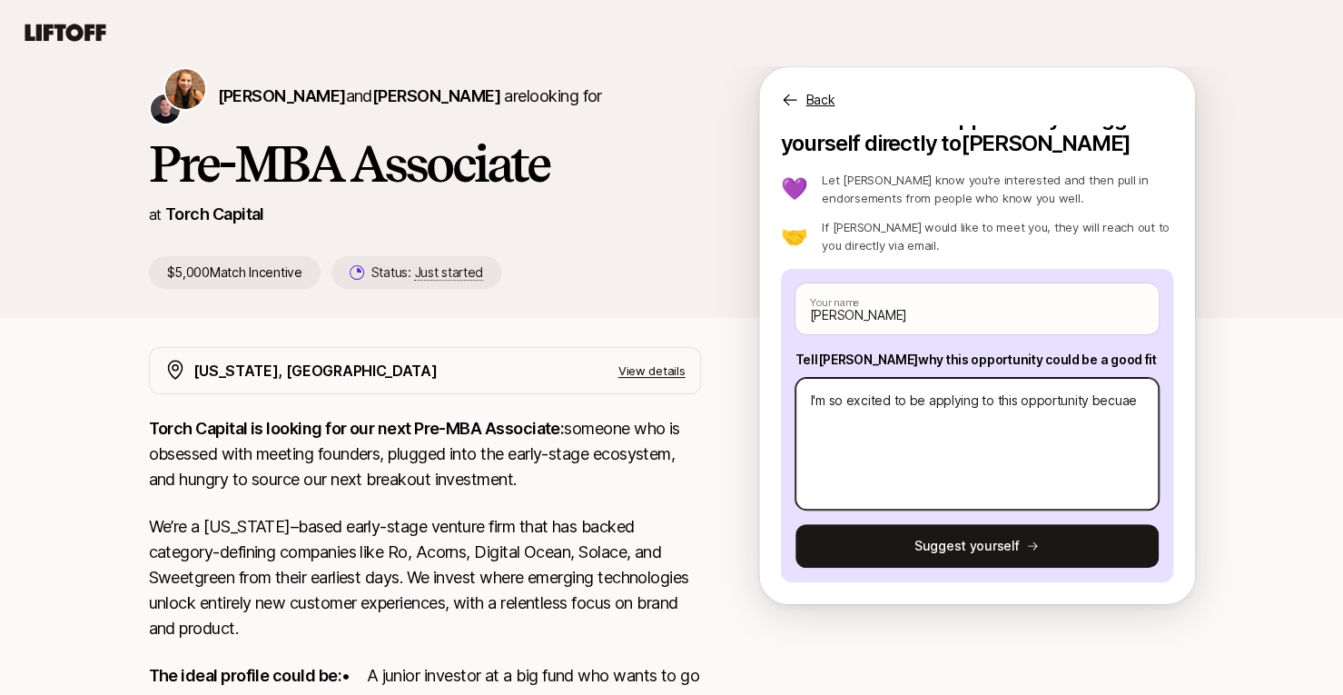
type textarea "x"
type textarea "I'm so excited to be applying to this opportunity becuae"
type textarea "x"
type textarea "I'm so excited to be applying to this opportunity becua"
type textarea "x"
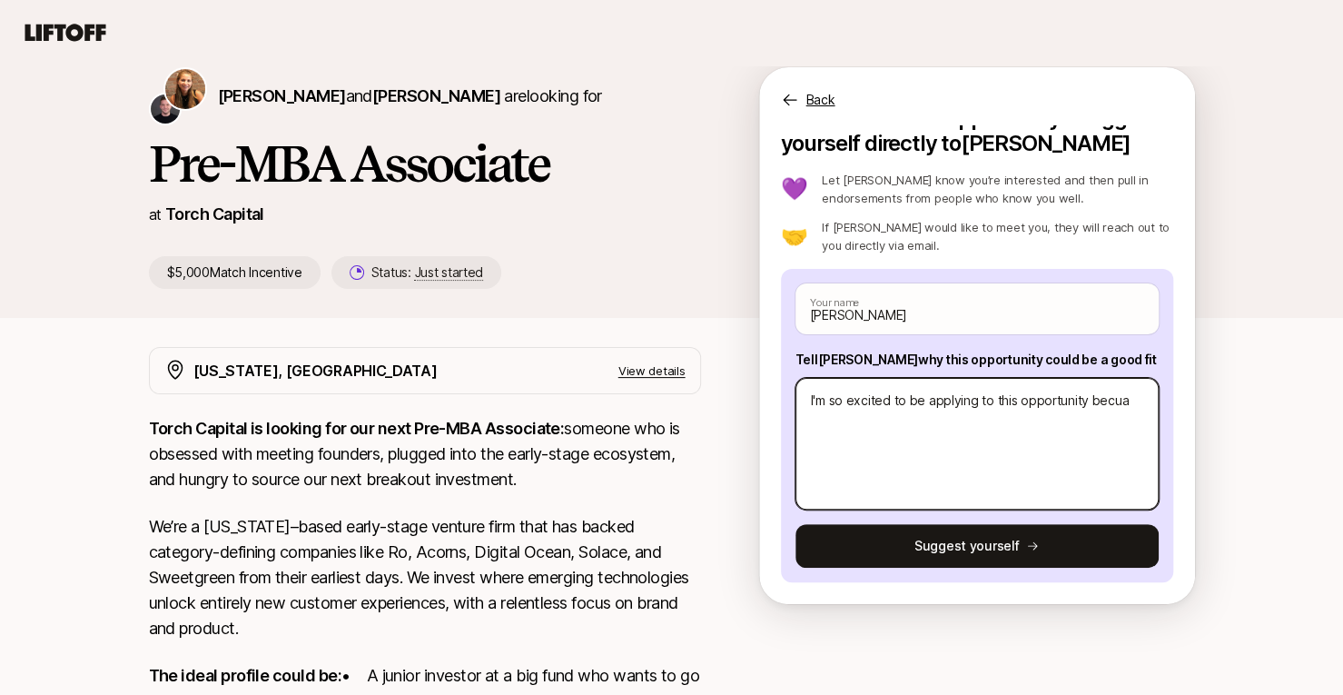
type textarea "I'm so excited to be applying to this opportunity becu"
type textarea "x"
type textarea "I'm so excited to be applying to this opportunity becuse"
type textarea "x"
type textarea "I'm so excited to be applying to this opportunity becus"
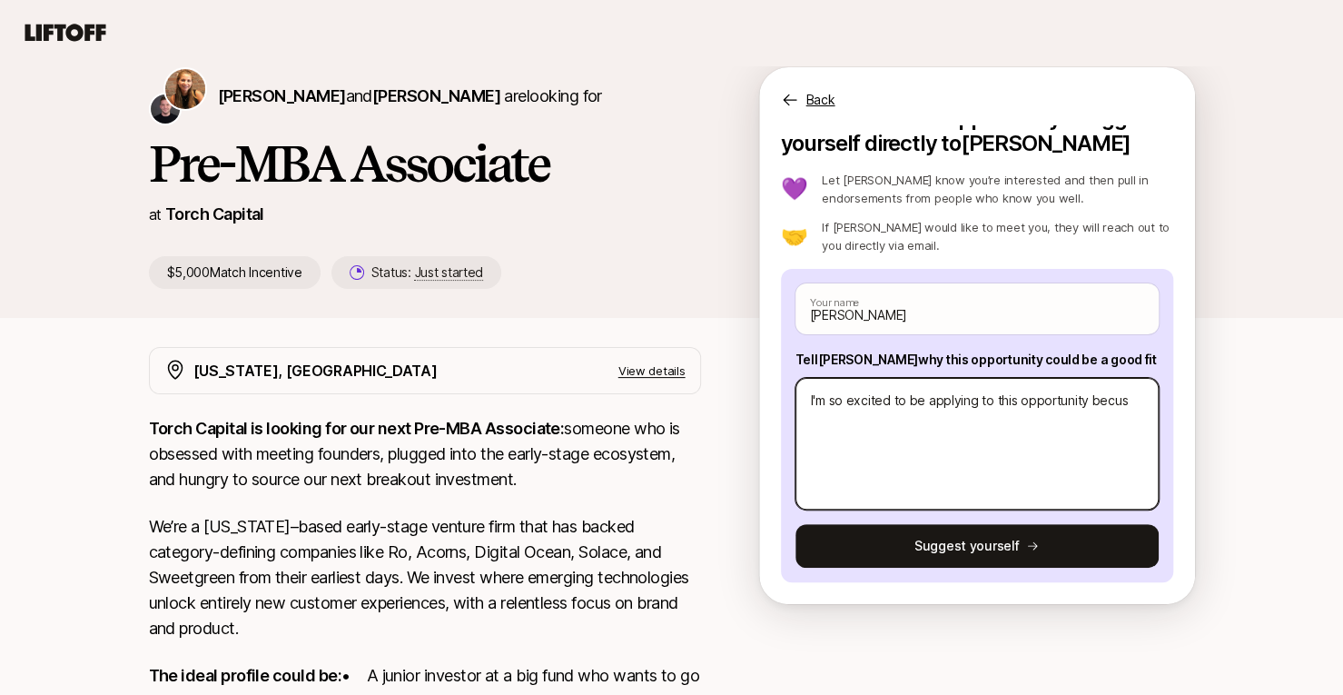
type textarea "x"
type textarea "I'm so excited to be applying to this opportunity becu"
type textarea "x"
type textarea "I'm so excited to be applying to this opportunity bec"
type textarea "x"
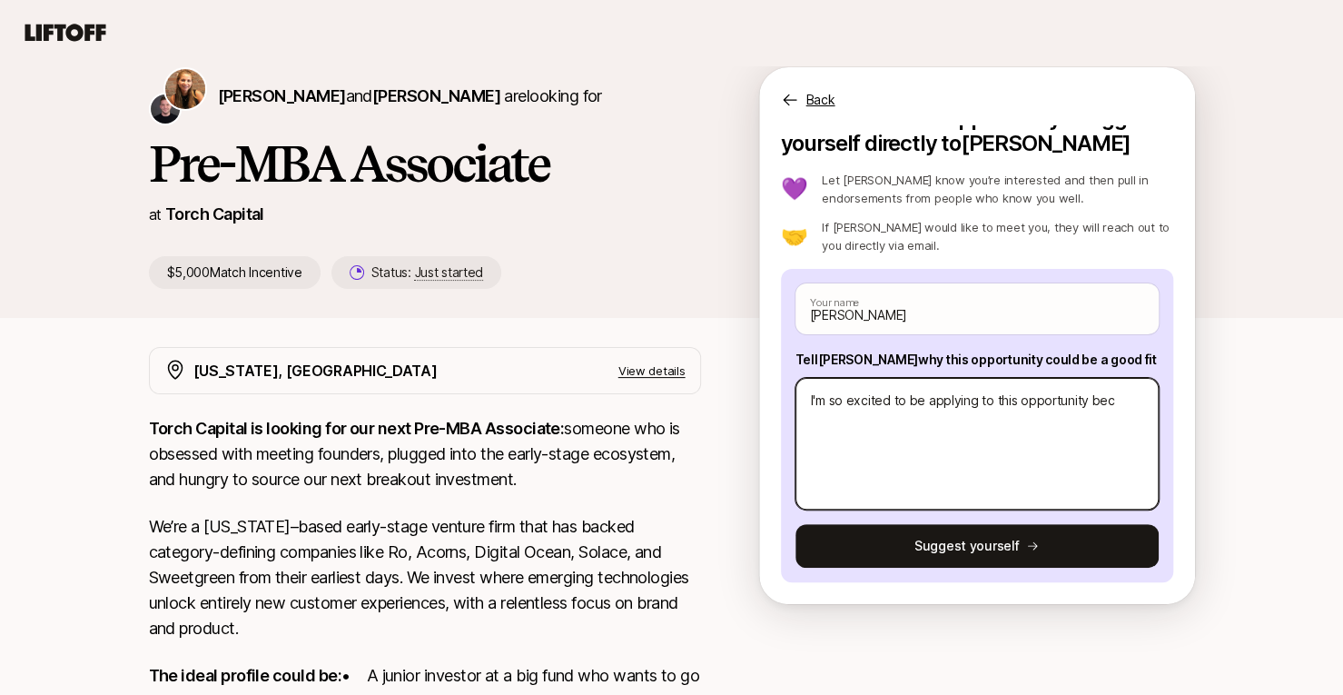
type textarea "I'm so excited to be applying to this opportunity beca"
type textarea "x"
type textarea "I'm so excited to be applying to this opportunity becau"
type textarea "x"
type textarea "I'm so excited to be applying to this opportunity becaus"
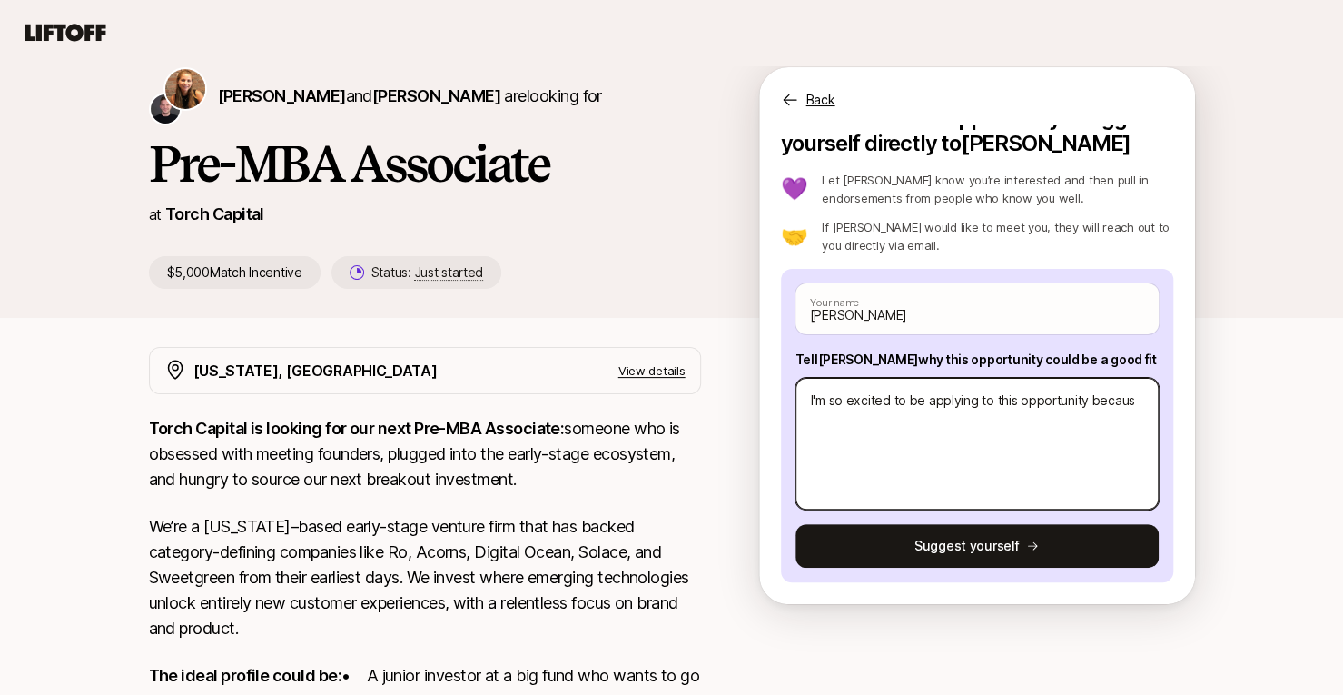
type textarea "x"
type textarea "I'm so excited to be applying to this opportunity because"
type textarea "x"
type textarea "I'm so excited to be applying to this opportunity because"
type textarea "x"
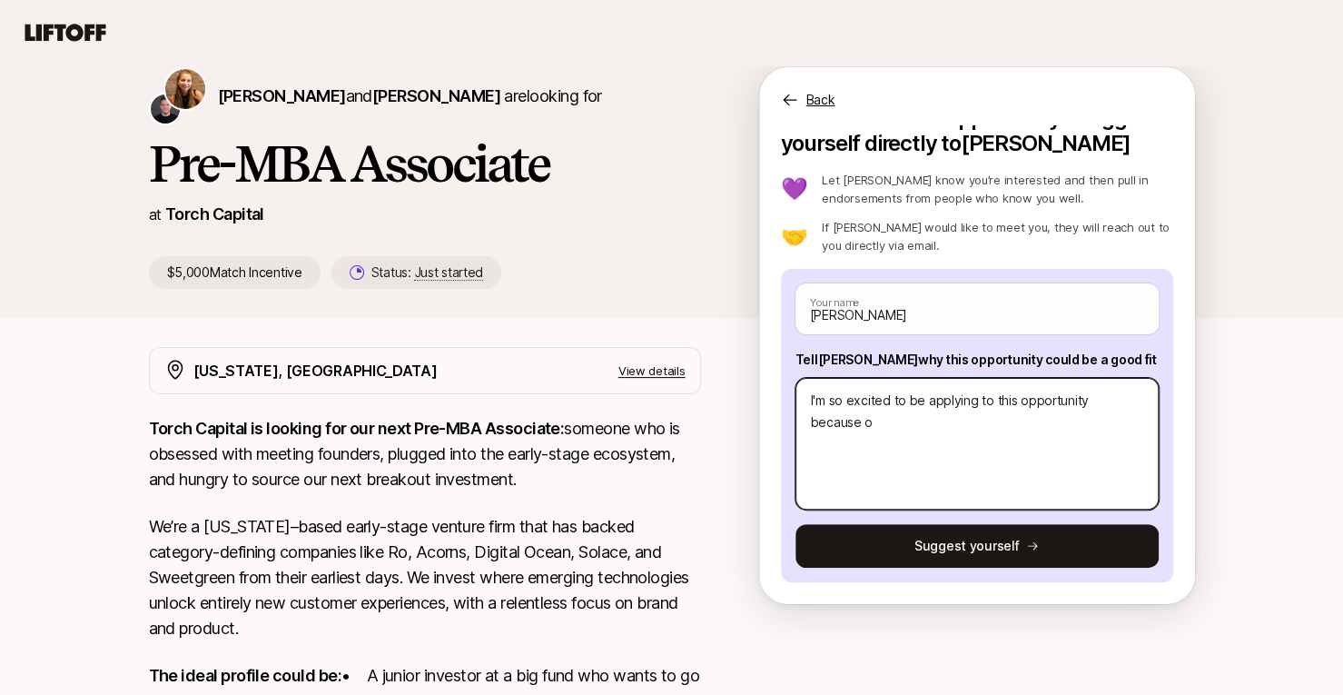
type textarea "I'm so excited to be applying to this opportunity because of"
type textarea "x"
type textarea "I'm so excited to be applying to this opportunity because of m"
type textarea "x"
type textarea "I'm so excited to be applying to this opportunity because of my"
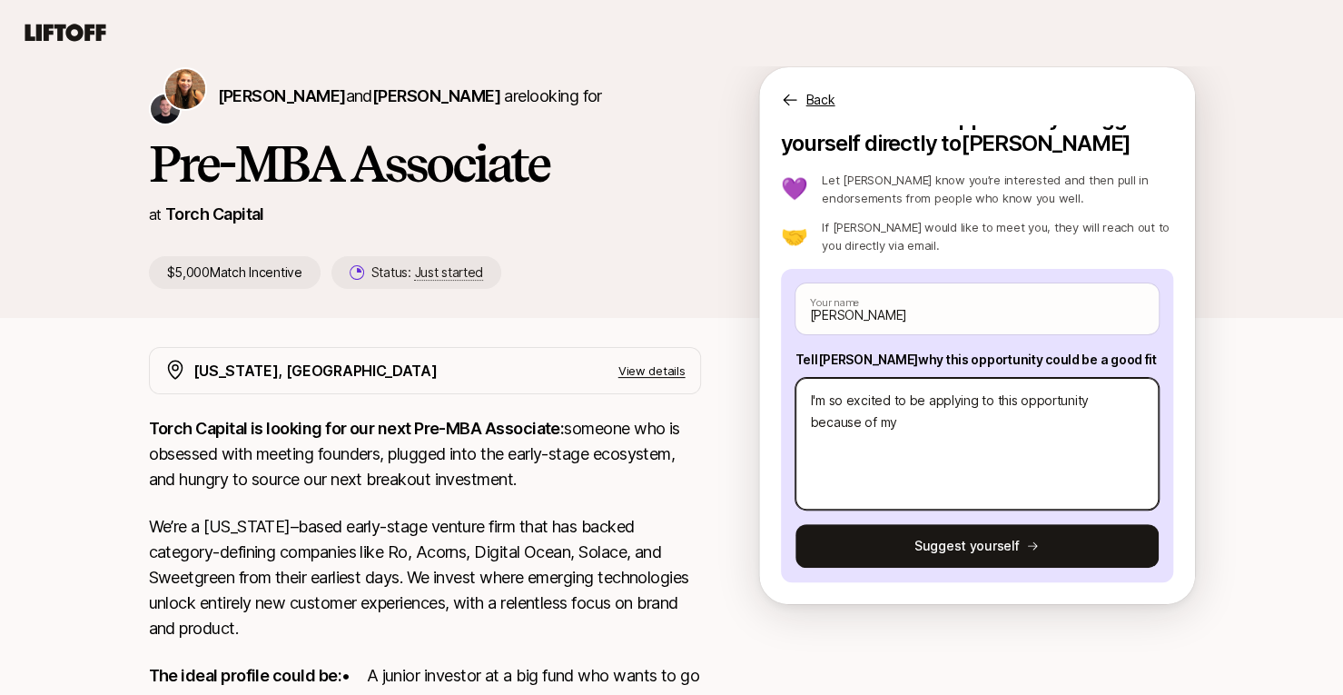
type textarea "x"
type textarea "I'm so excited to be applying to this opportunity because of my p"
type textarea "x"
type textarea "I'm so excited to be applying to this opportunity because of my pa"
type textarea "x"
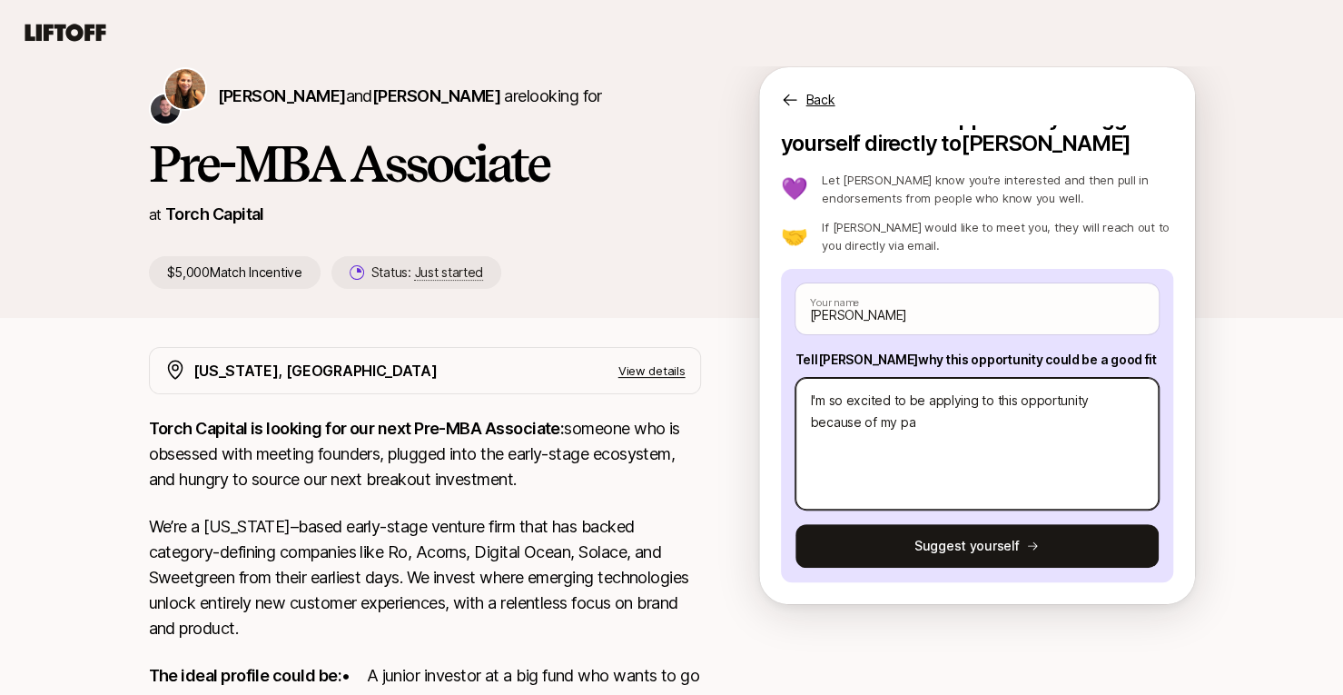
type textarea "I'm so excited to be applying to this opportunity because of my pas"
type textarea "x"
type textarea "I'm so excited to be applying to this opportunity because of my pass"
type textarea "x"
type textarea "I'm so excited to be applying to this opportunity because of my [PERSON_NAME]"
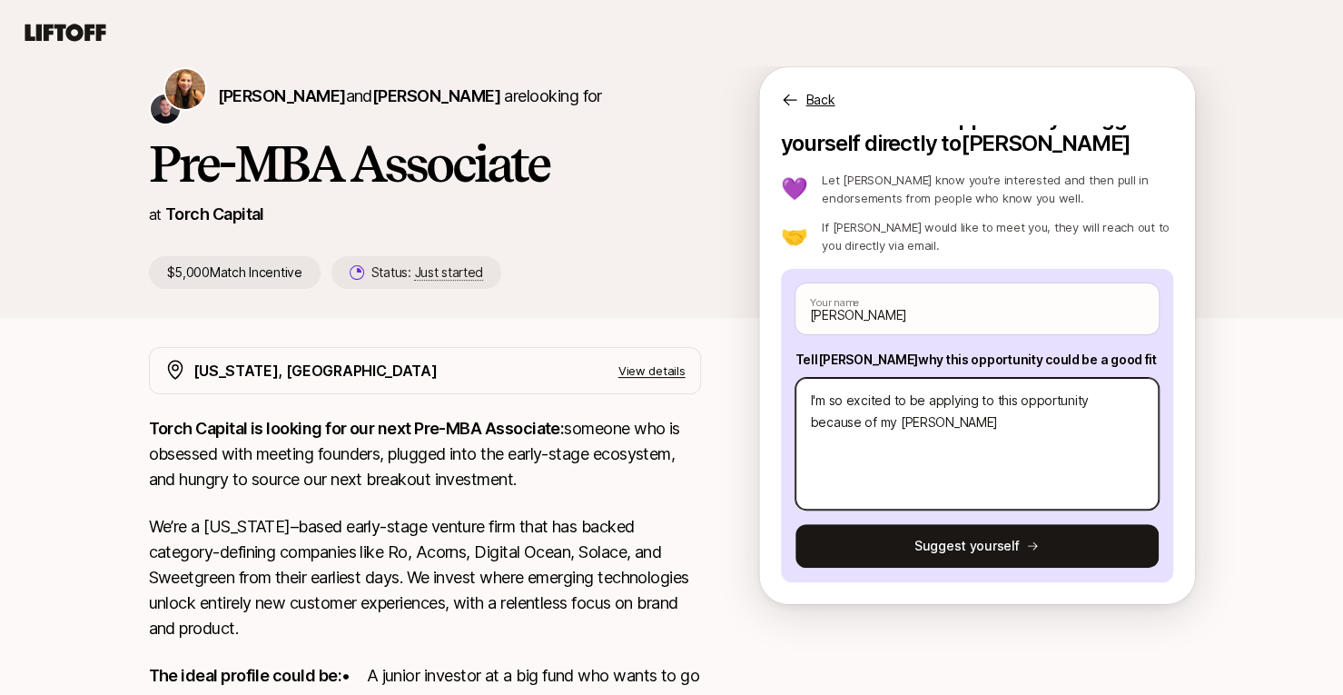
type textarea "x"
type textarea "I'm so excited to be applying to this opportunity because of my passion"
type textarea "x"
type textarea "I'm so excited to be applying to this opportunity because of my passion"
type textarea "x"
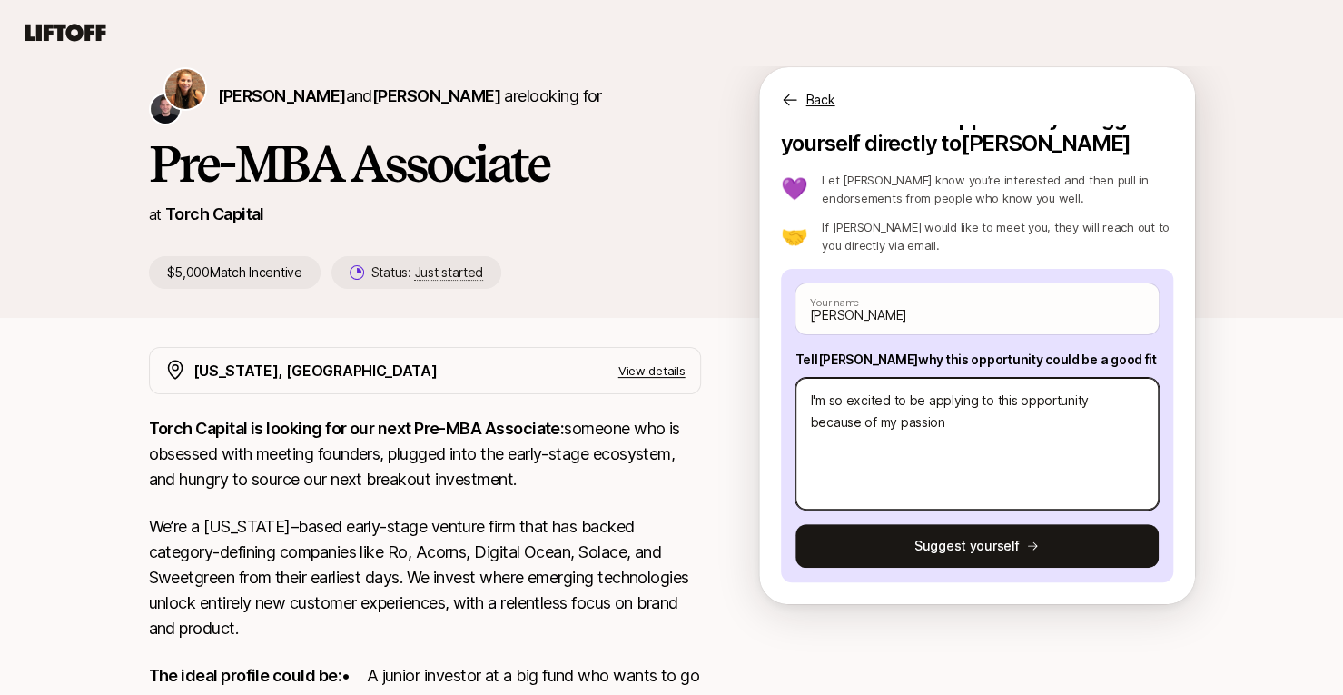
type textarea "I'm so excited to be applying to this opportunity because of my passion f"
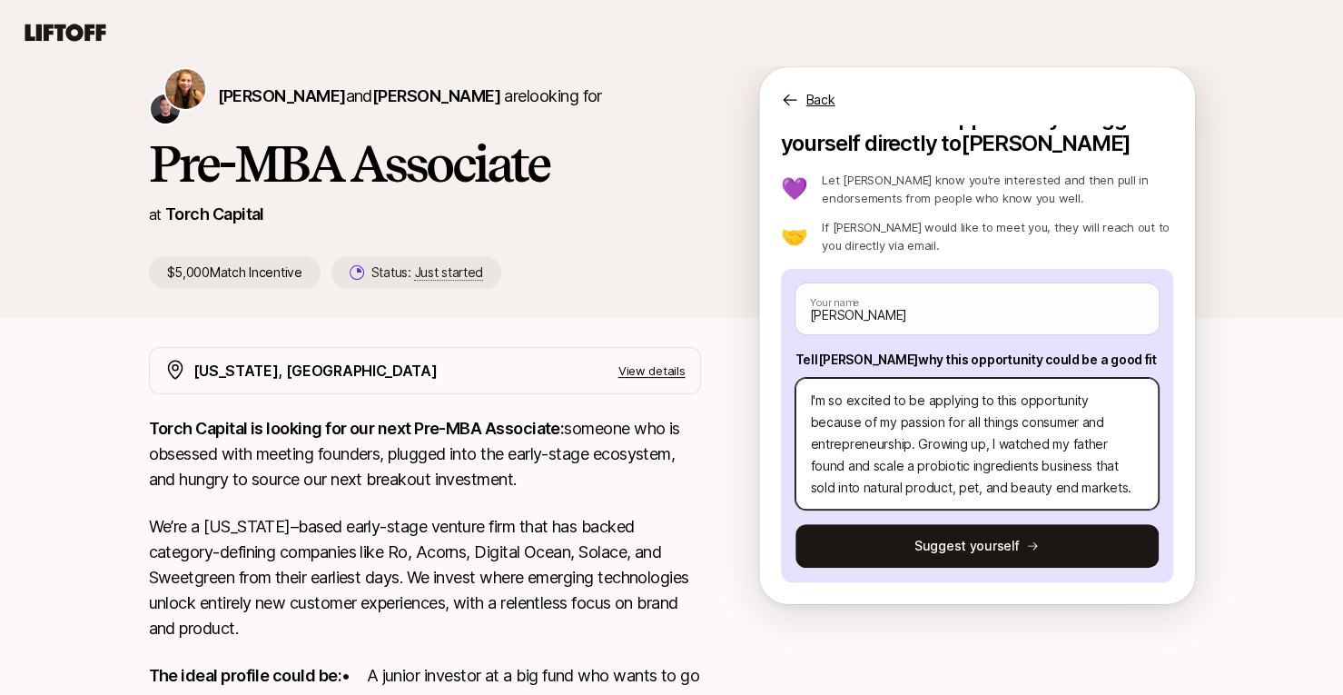
drag, startPoint x: 948, startPoint y: 485, endPoint x: 858, endPoint y: 492, distance: 90.2
click at [858, 492] on textarea "I'm so excited to be applying to this opportunity because of my passion for all…" at bounding box center [976, 444] width 363 height 132
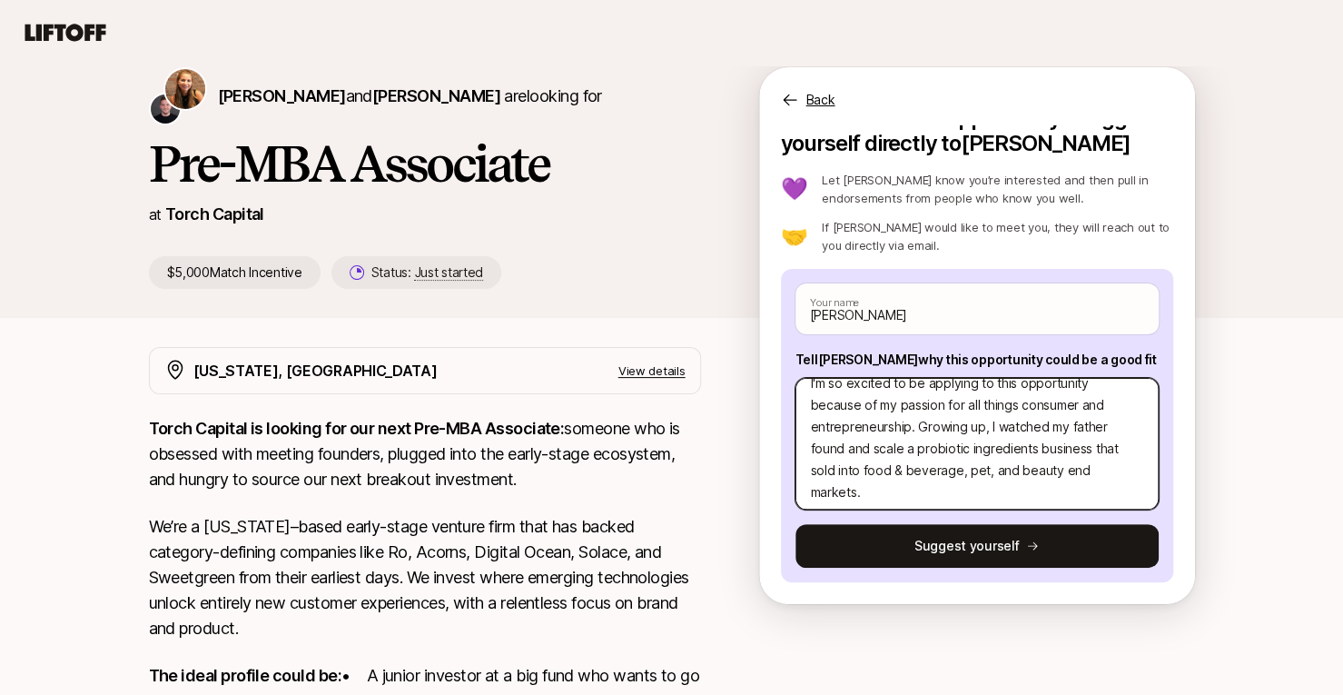
scroll to position [18, 0]
click at [1057, 469] on textarea "I'm so excited to be applying to this opportunity because of my passion for all…" at bounding box center [976, 444] width 363 height 132
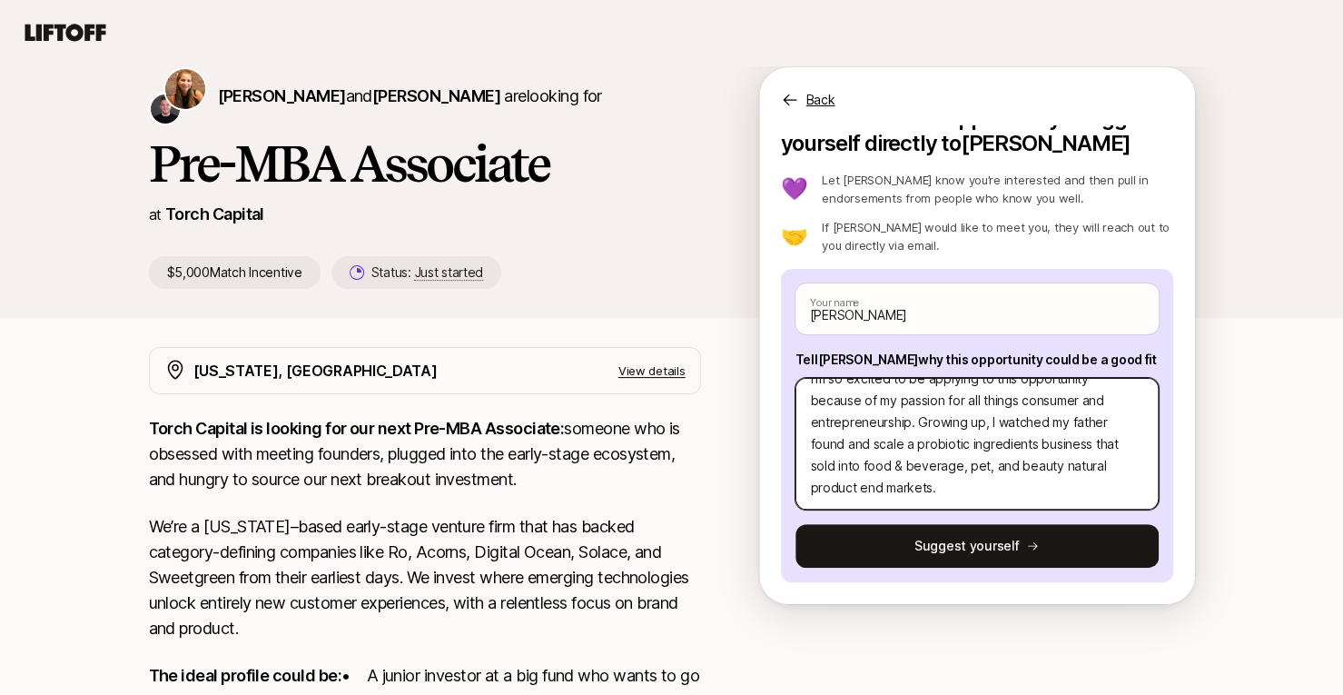
click at [1036, 481] on textarea "I'm so excited to be applying to this opportunity because of my passion for all…" at bounding box center [976, 444] width 363 height 132
drag, startPoint x: 913, startPoint y: 490, endPoint x: 941, endPoint y: 444, distance: 53.7
click at [941, 444] on textarea "I'm so excited to be applying to this opportunity because of my passion for all…" at bounding box center [976, 444] width 363 height 132
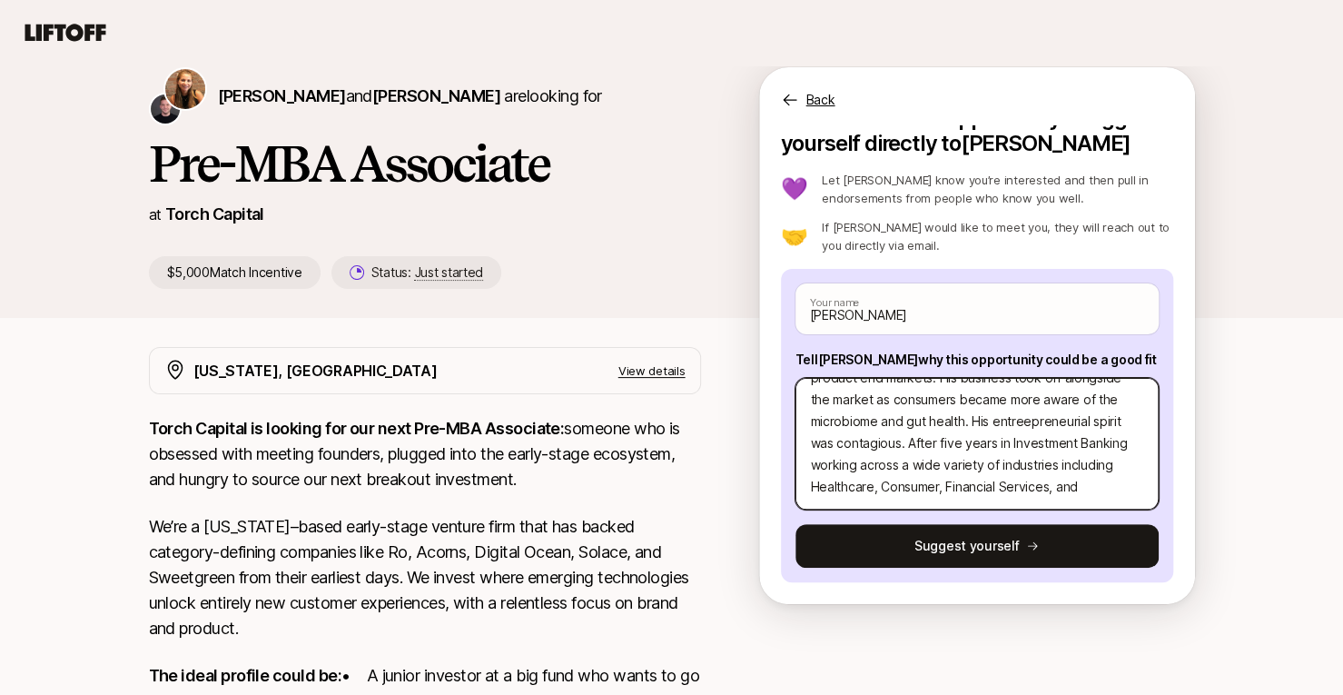
click at [1024, 443] on textarea "I'm so excited to be applying to this opportunity because of my passion for all…" at bounding box center [976, 444] width 363 height 132
drag, startPoint x: 1024, startPoint y: 439, endPoint x: 975, endPoint y: 440, distance: 49.1
click at [975, 440] on textarea "I'm so excited to be applying to this opportunity because of my passion for all…" at bounding box center [976, 444] width 363 height 132
drag, startPoint x: 1078, startPoint y: 489, endPoint x: 1056, endPoint y: 488, distance: 21.8
click at [1056, 488] on textarea "I'm so excited to be applying to this opportunity because of my passion for all…" at bounding box center [976, 444] width 363 height 132
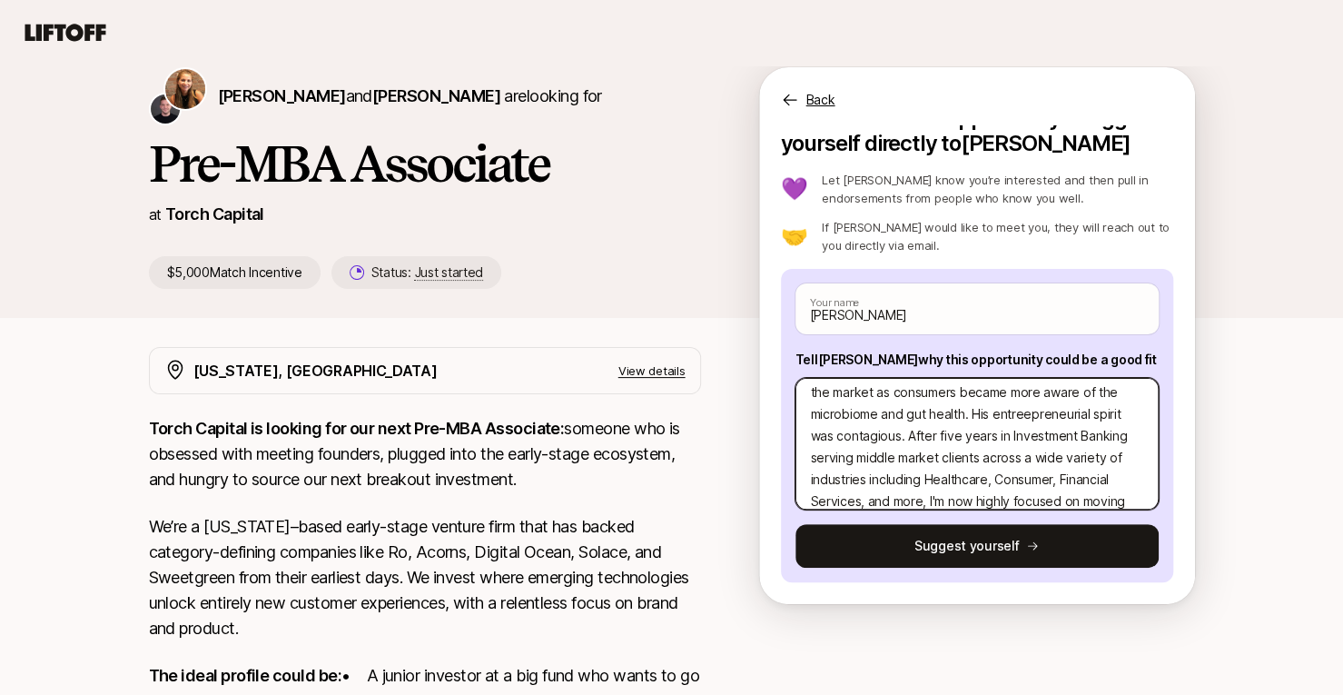
scroll to position [143, 0]
click at [854, 435] on textarea "I'm so excited to be applying to this opportunity because of my passion for all…" at bounding box center [976, 444] width 363 height 132
click at [846, 431] on textarea "I'm so excited to be applying to this opportunity because of my passion for all…" at bounding box center [976, 444] width 363 height 132
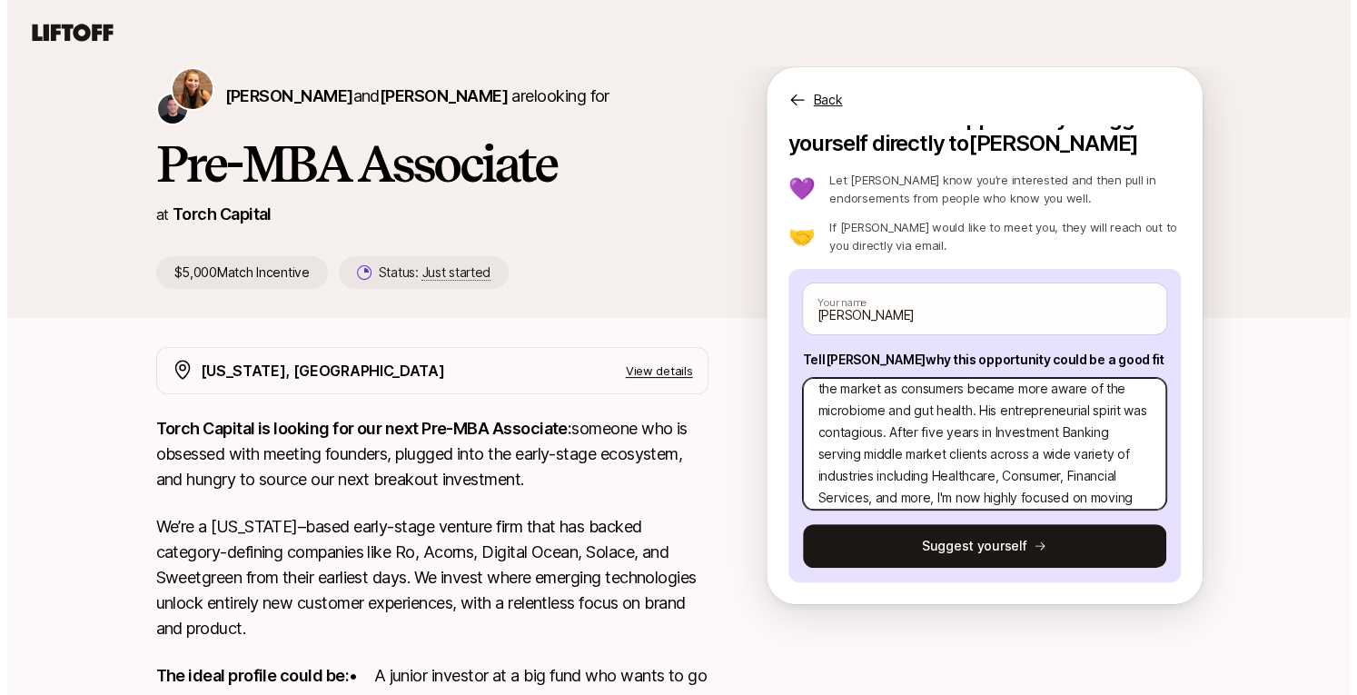
scroll to position [196, 0]
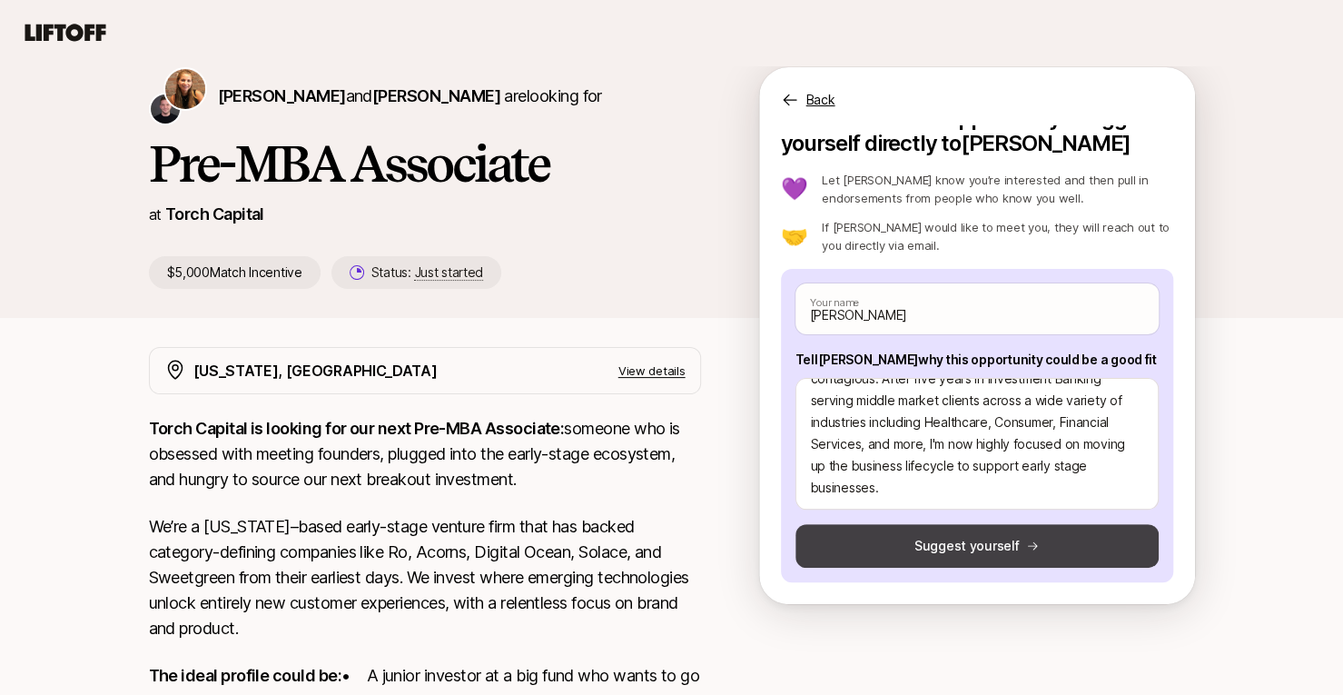
click at [1021, 556] on button "Suggest yourself" at bounding box center [976, 546] width 363 height 44
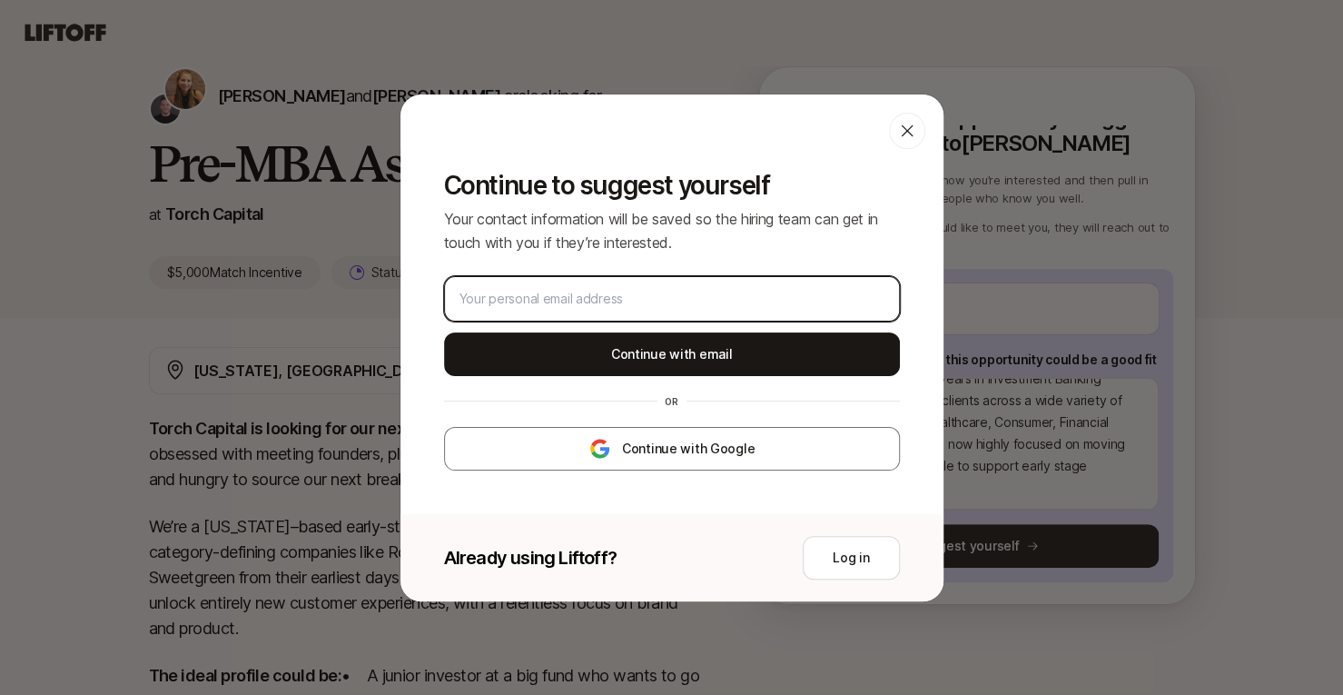
click at [683, 302] on input "email" at bounding box center [671, 299] width 425 height 22
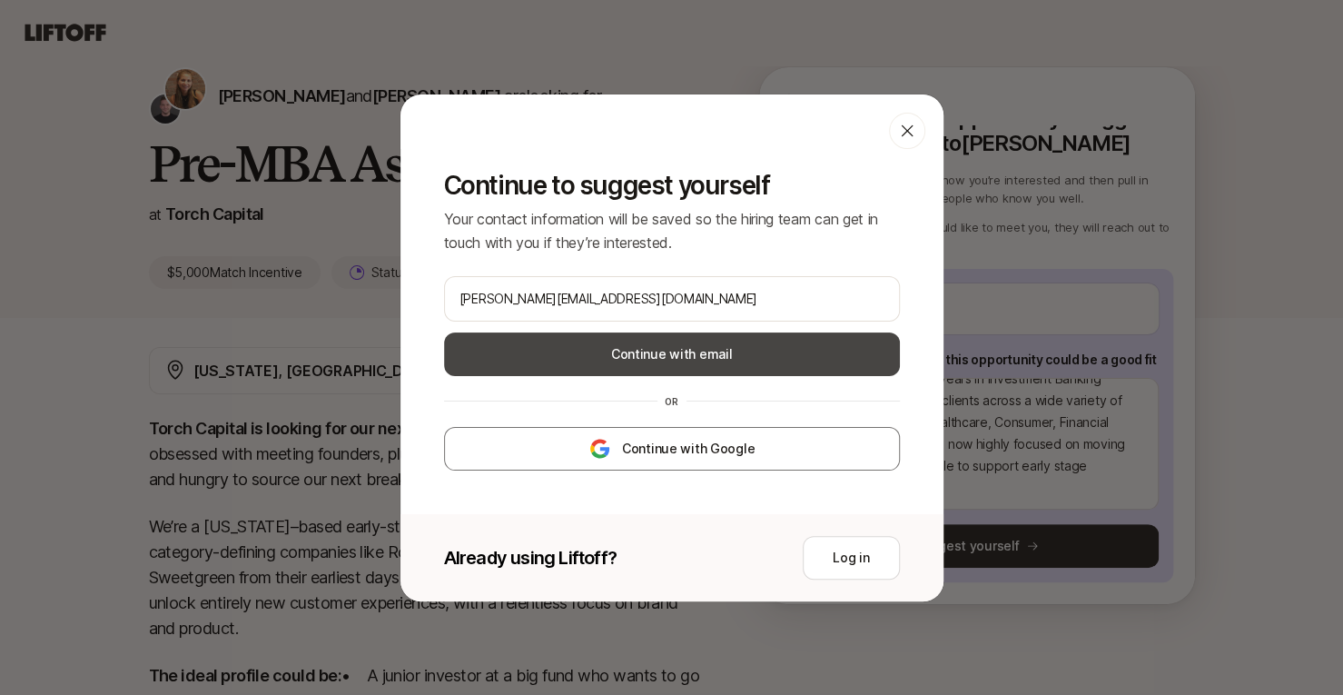
click at [696, 346] on button "Continue with email" at bounding box center [672, 354] width 456 height 44
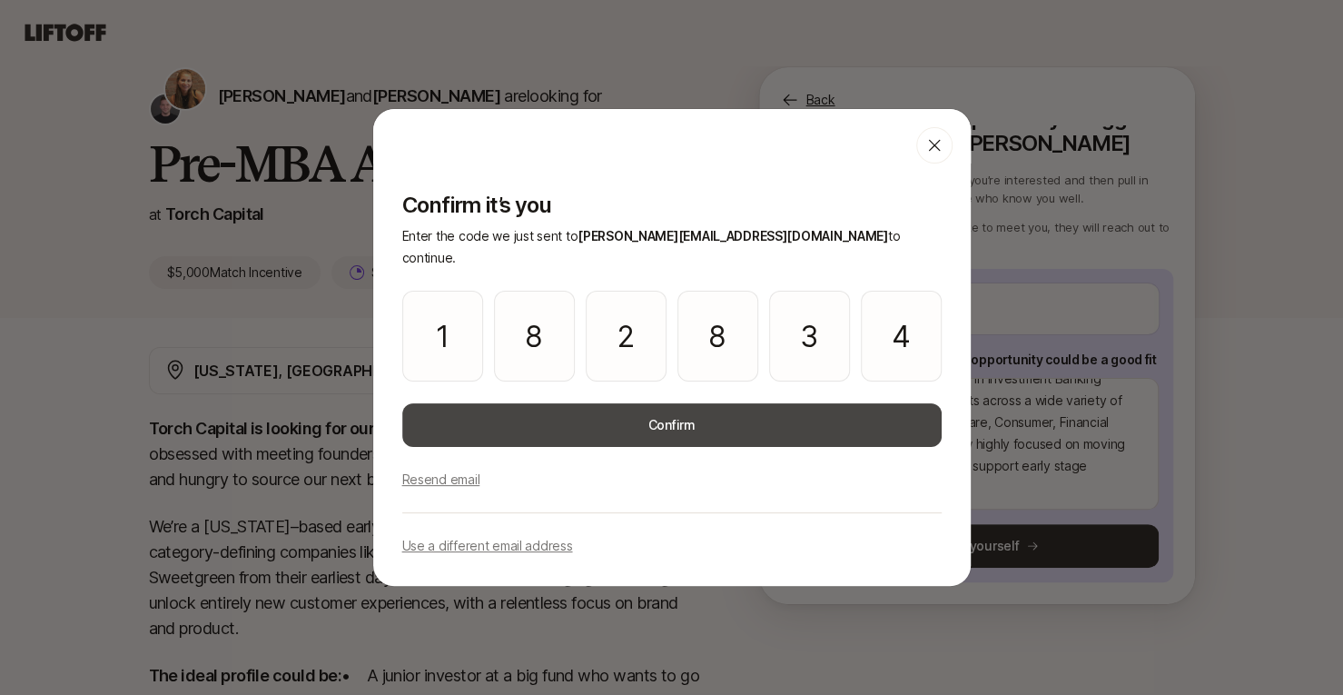
click at [814, 406] on button "Confirm" at bounding box center [671, 425] width 539 height 44
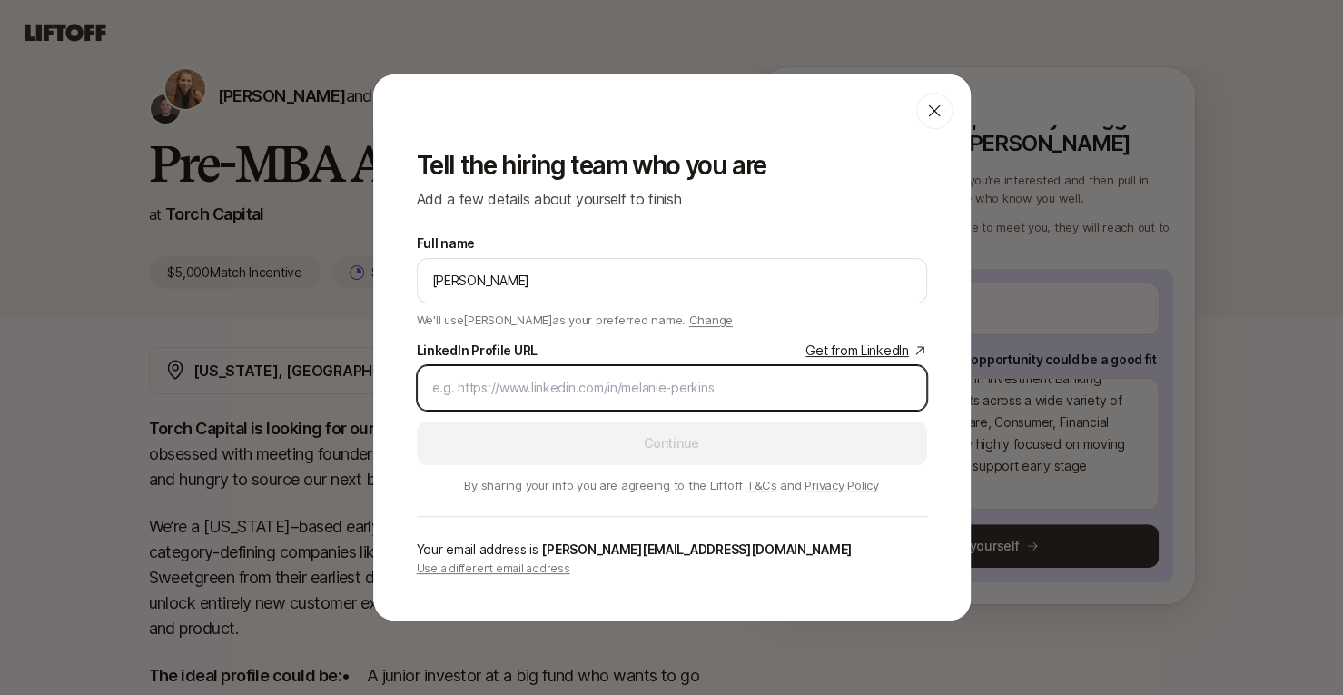
paste input "[DOMAIN_NAME][URL][PERSON_NAME]"
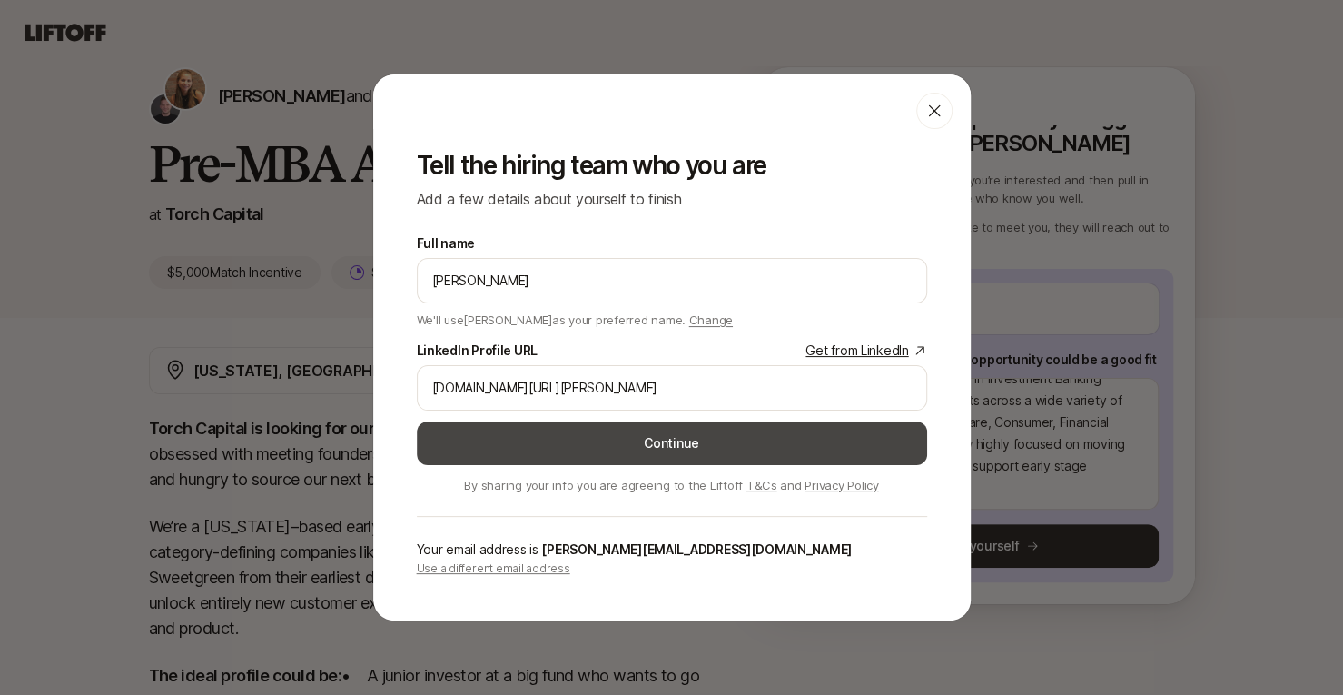
click at [681, 439] on button "Continue" at bounding box center [672, 443] width 510 height 44
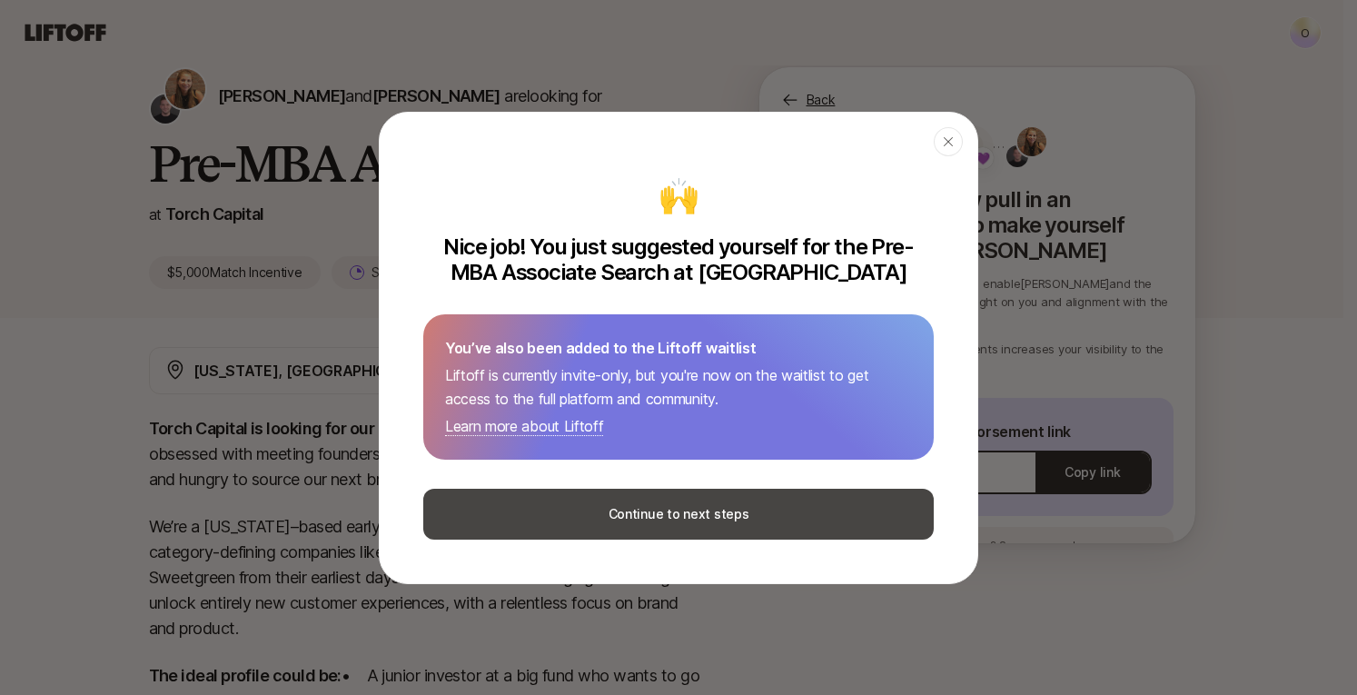
click at [577, 514] on button "Continue to next steps" at bounding box center [678, 514] width 510 height 51
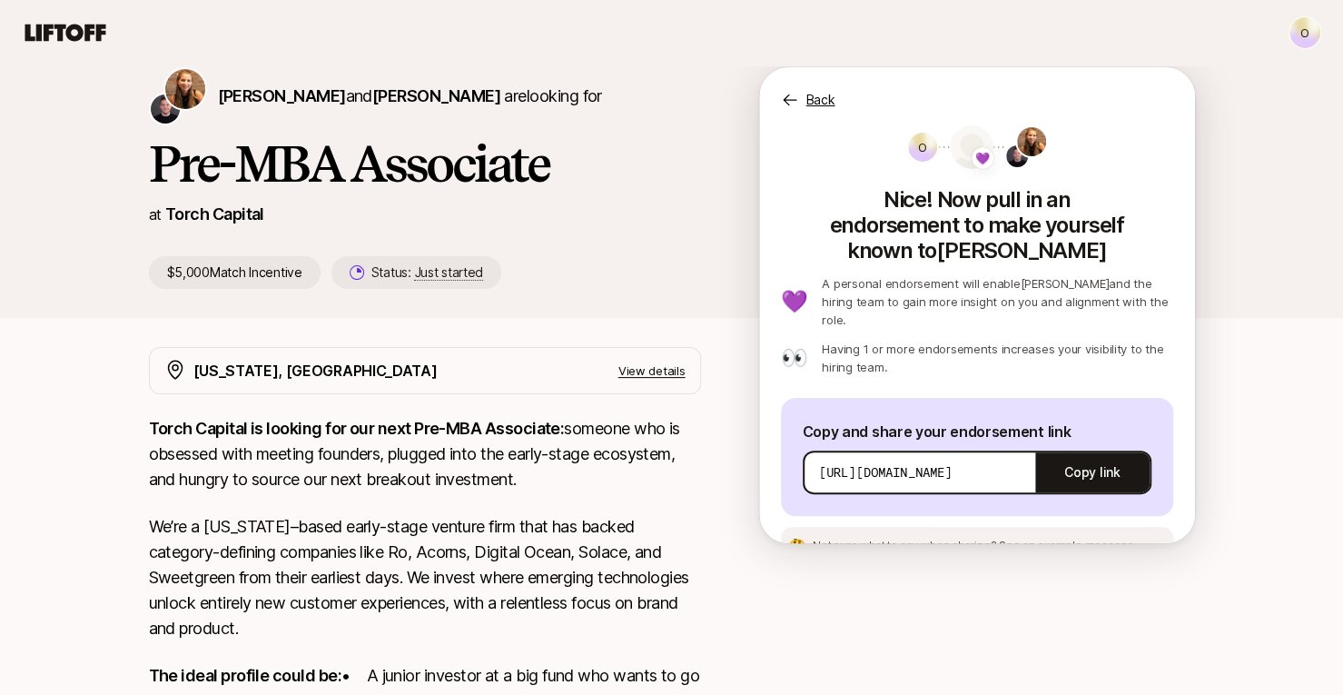
click at [952, 463] on p "[URL][DOMAIN_NAME]" at bounding box center [885, 472] width 133 height 18
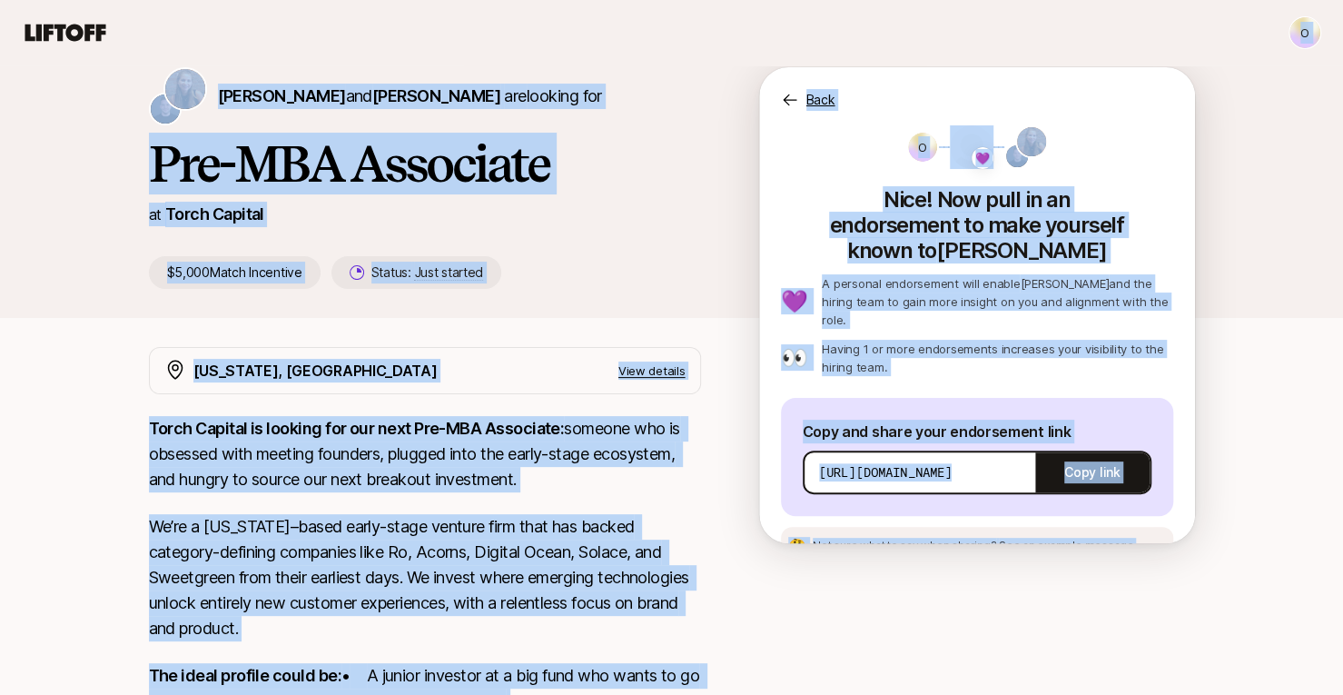
click at [952, 463] on p "[URL][DOMAIN_NAME]" at bounding box center [885, 472] width 133 height 18
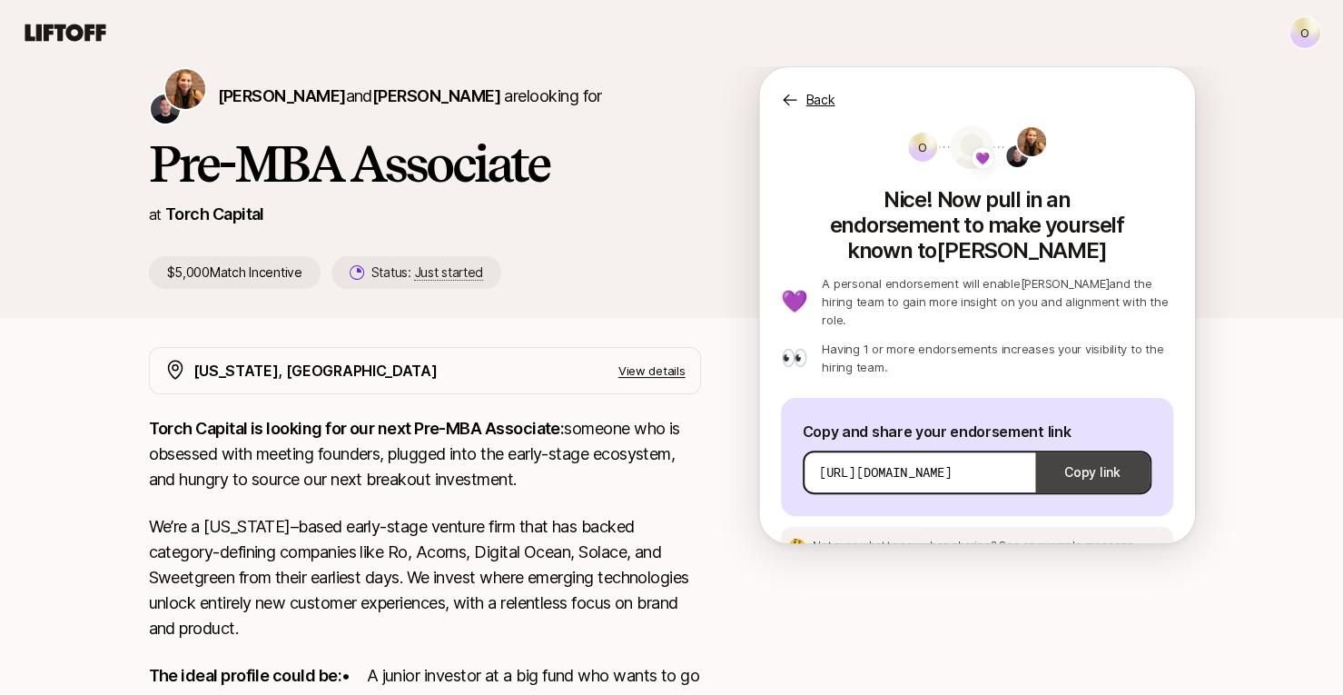
click at [1091, 447] on button "Copy link" at bounding box center [1091, 472] width 113 height 51
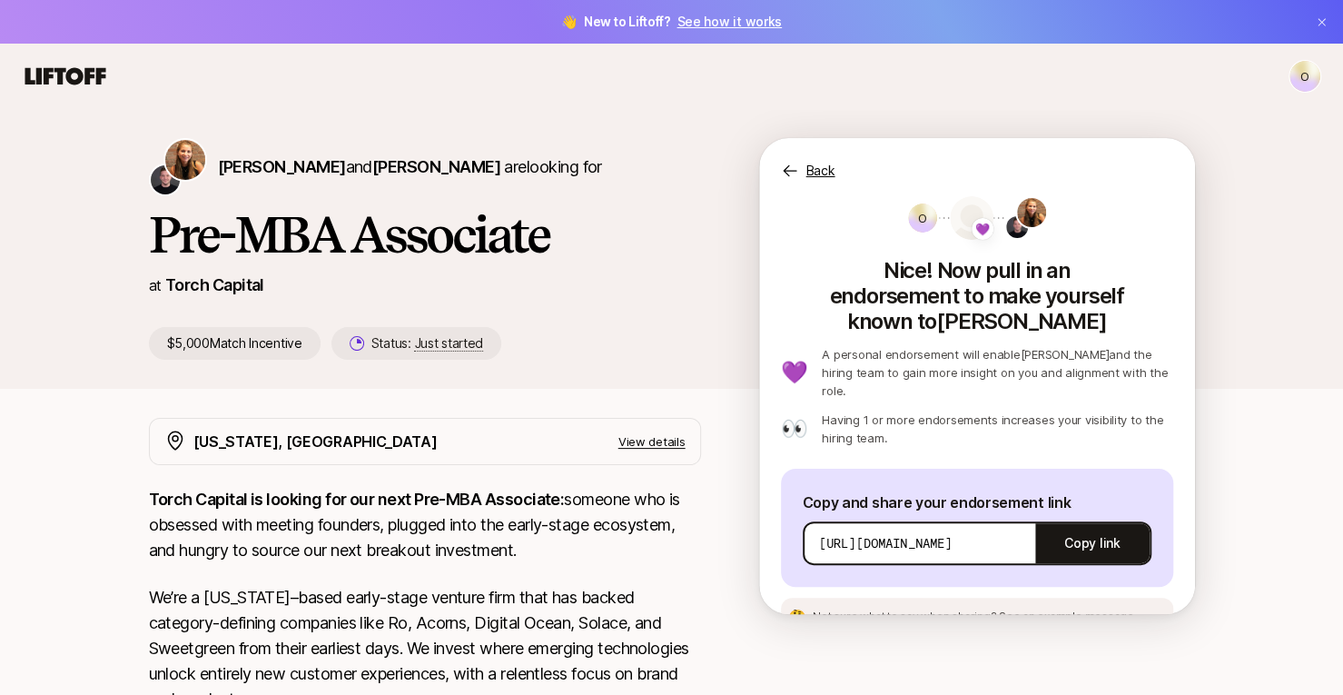
click at [752, 17] on link "See how it works" at bounding box center [728, 21] width 105 height 15
